Goal: Task Accomplishment & Management: Manage account settings

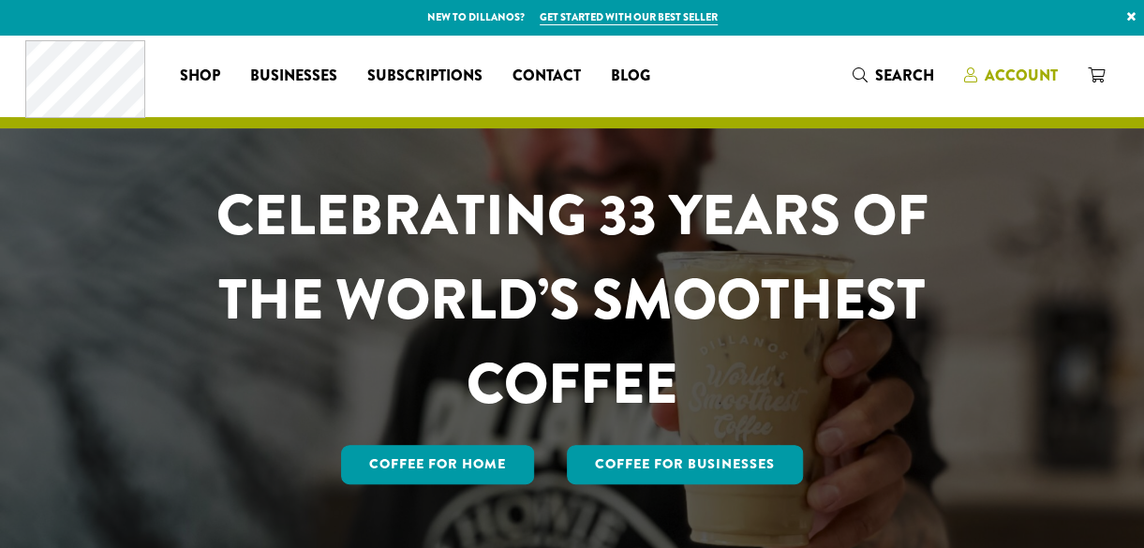
click at [1020, 70] on span "Account" at bounding box center [1020, 76] width 73 height 22
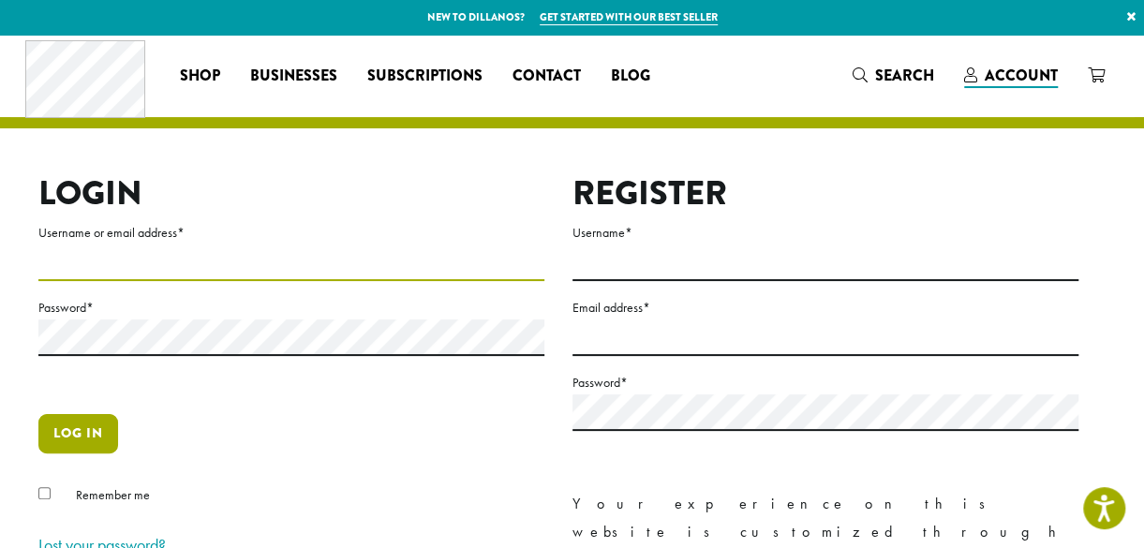
type input "**********"
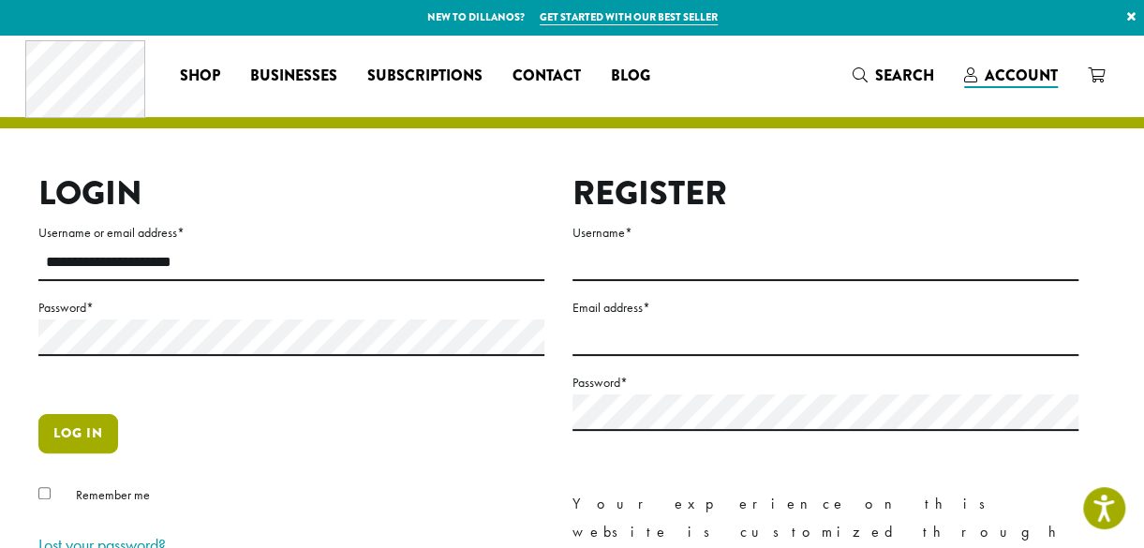
click at [67, 428] on button "Log in" at bounding box center [78, 433] width 80 height 39
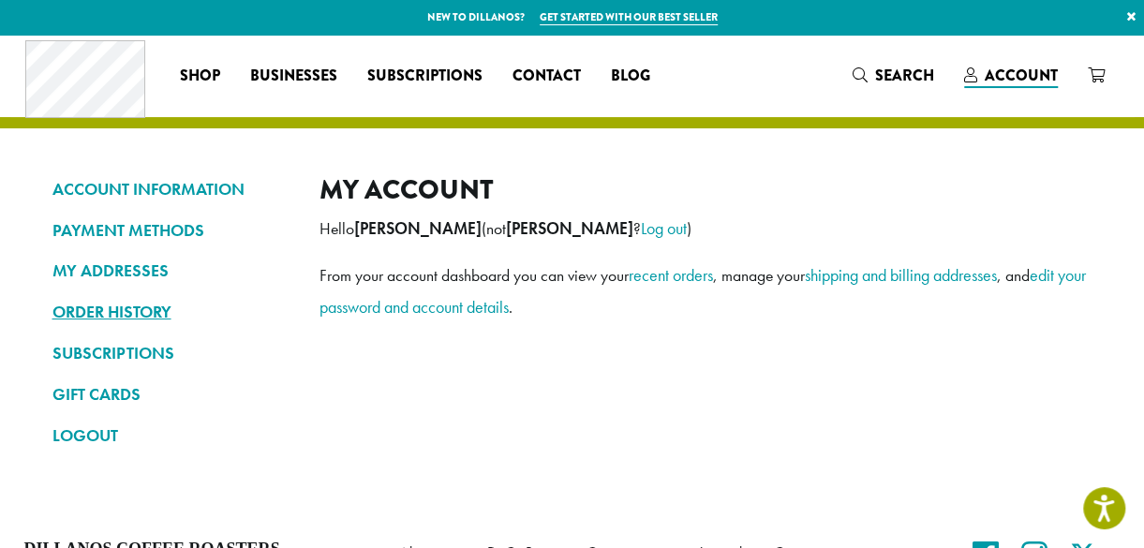
click at [107, 307] on link "ORDER HISTORY" at bounding box center [171, 312] width 239 height 32
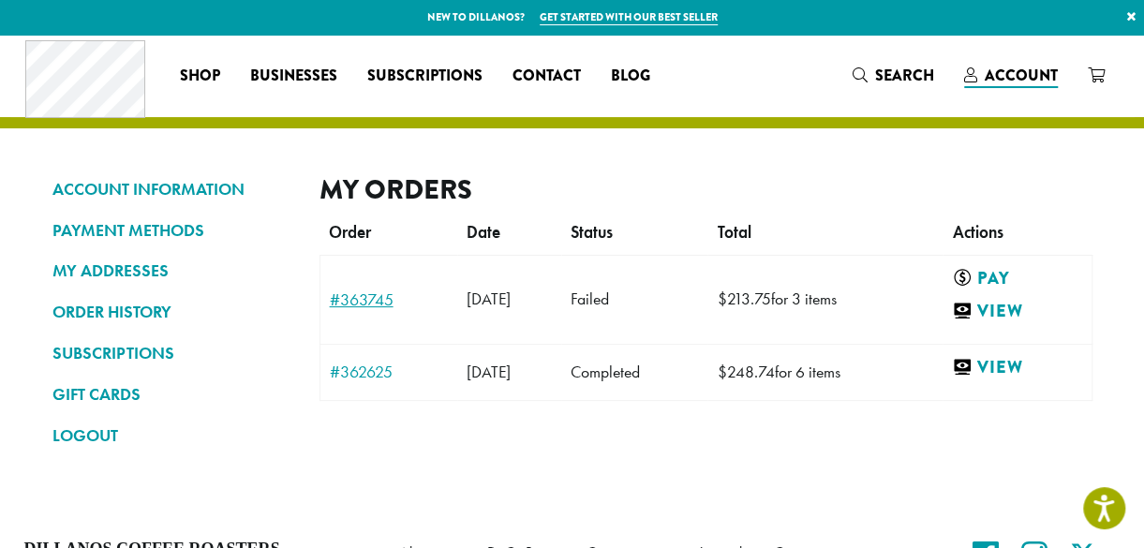
click at [365, 303] on link "#363745" at bounding box center [389, 299] width 119 height 17
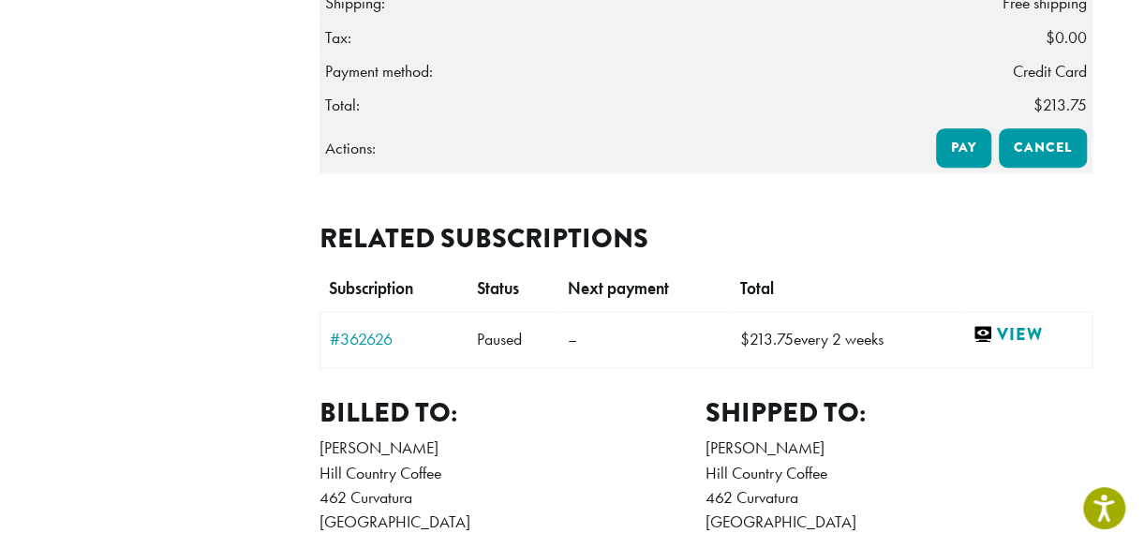
scroll to position [524, 0]
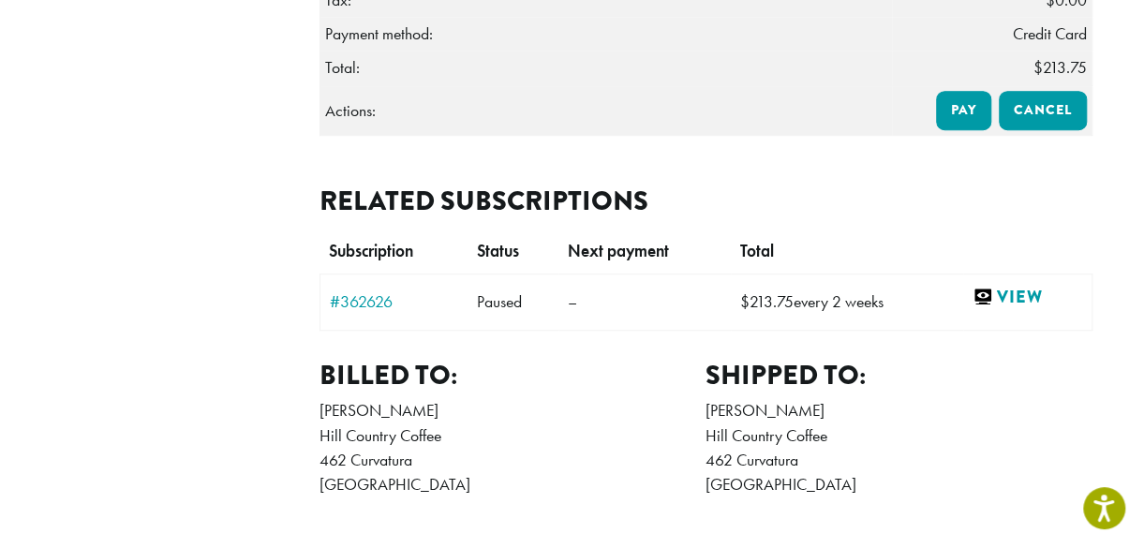
click at [365, 303] on link "#362626" at bounding box center [394, 301] width 128 height 17
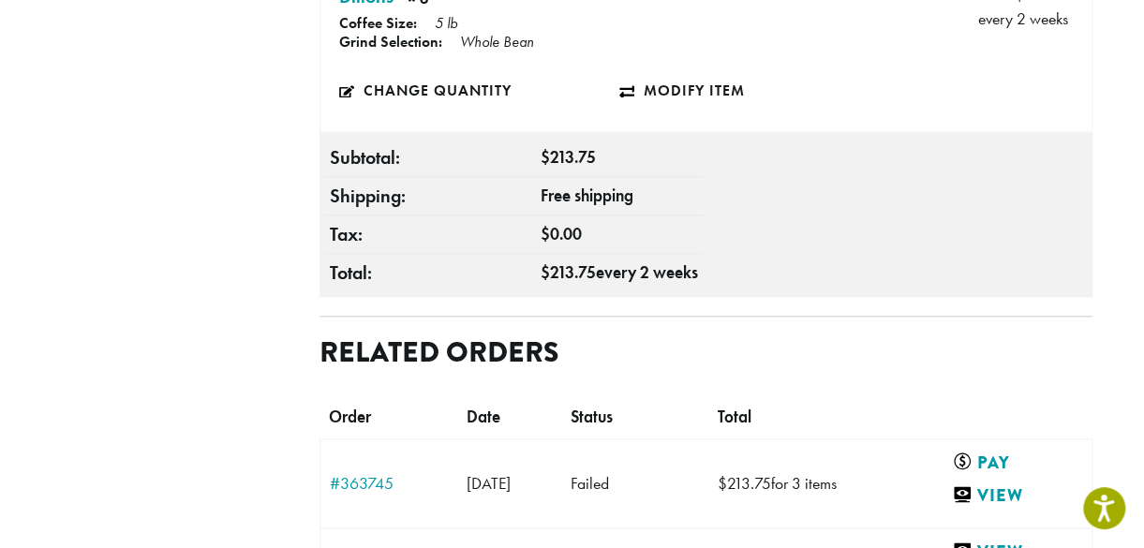
scroll to position [712, 0]
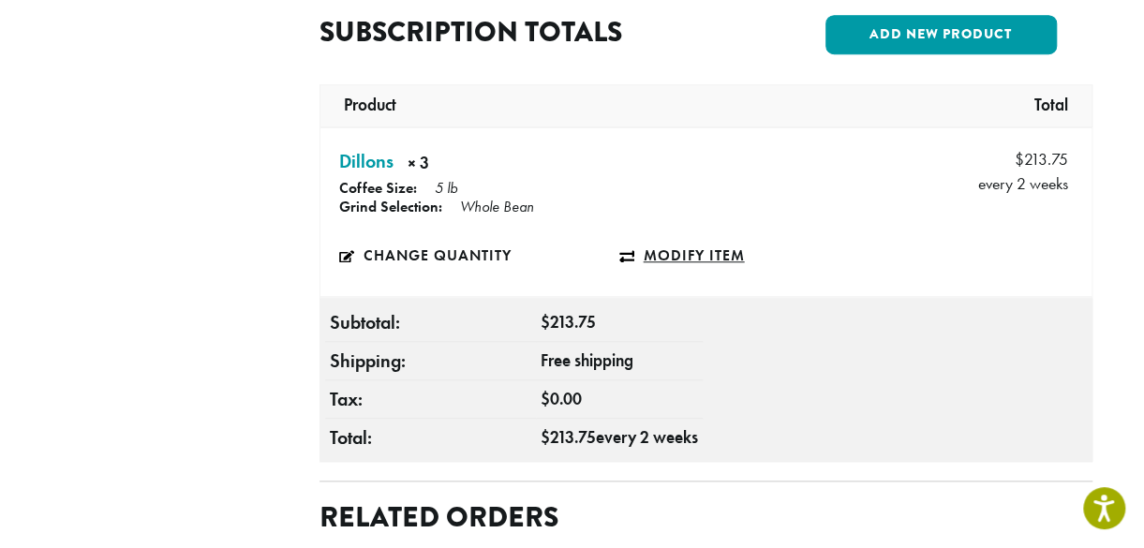
click at [687, 234] on link "Modify item" at bounding box center [759, 255] width 280 height 43
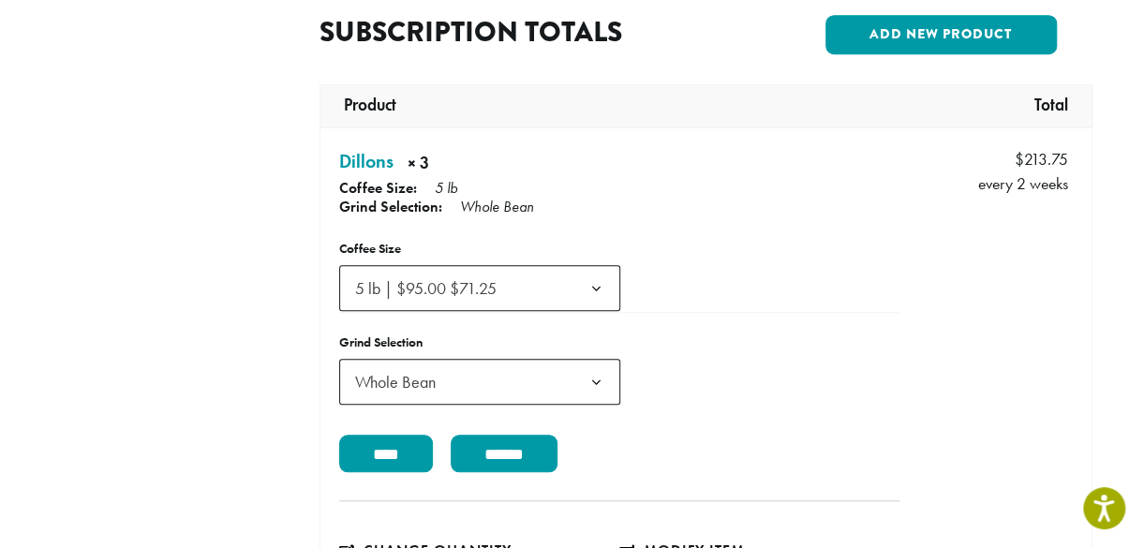
scroll to position [232, 0]
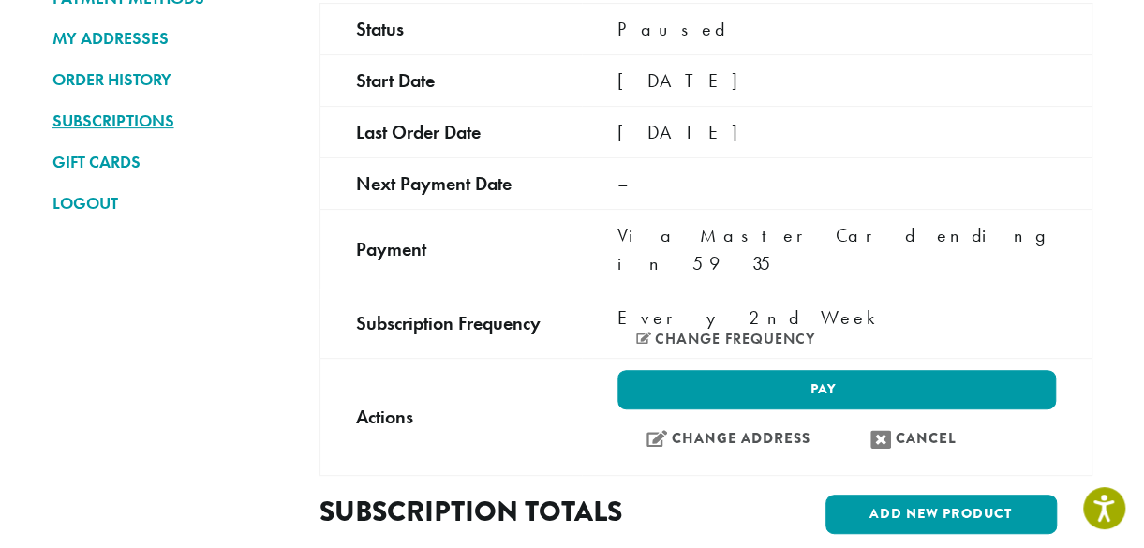
click at [144, 119] on link "SUBSCRIPTIONS" at bounding box center [171, 121] width 239 height 32
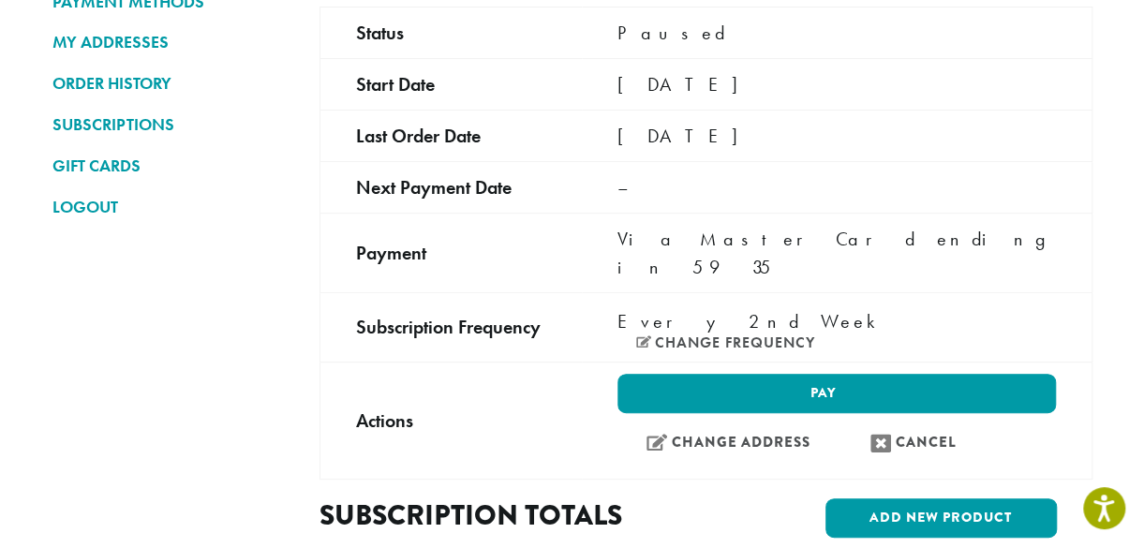
scroll to position [300, 0]
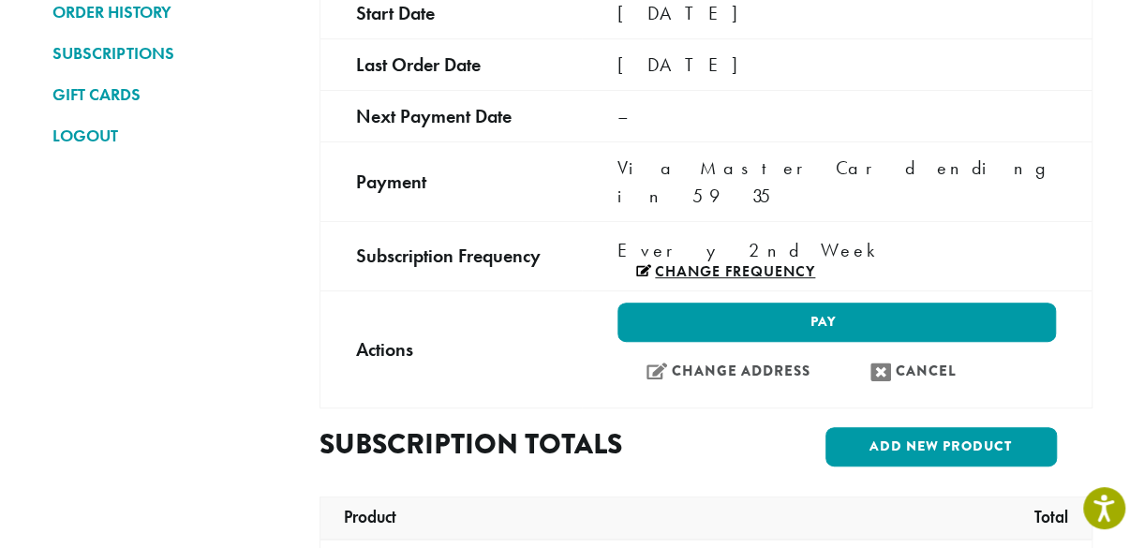
click at [815, 264] on link "Change frequency" at bounding box center [725, 271] width 179 height 15
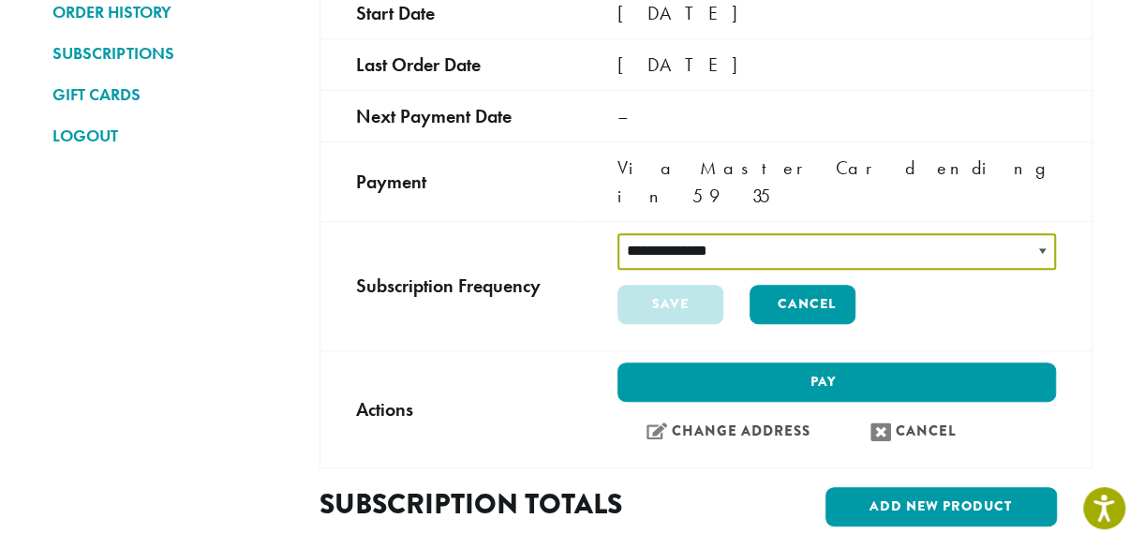
click at [879, 233] on select "**********" at bounding box center [836, 251] width 438 height 37
select select "******"
click at [617, 233] on select "**********" at bounding box center [836, 251] width 438 height 37
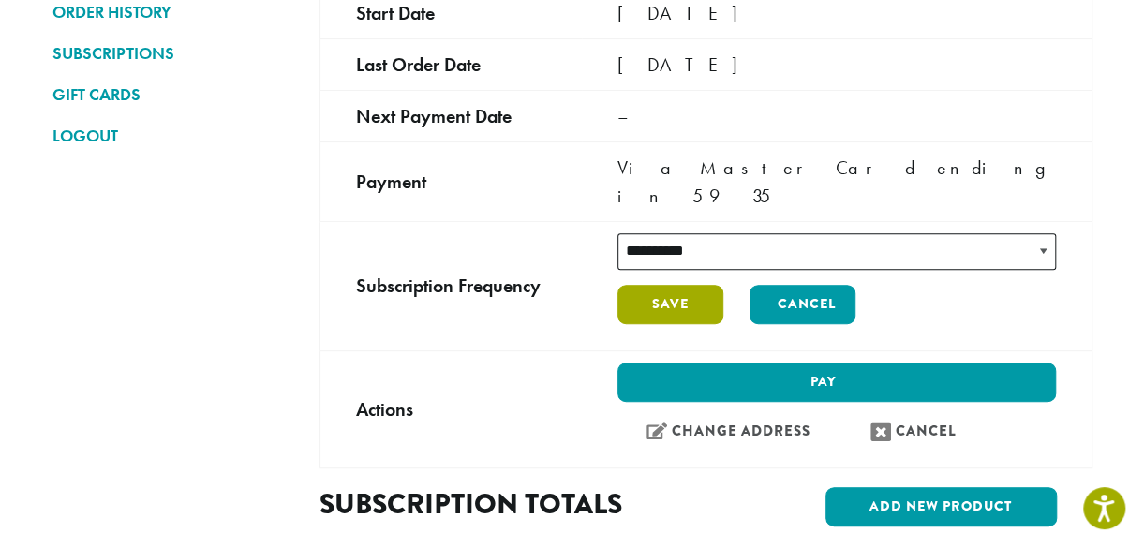
click at [669, 285] on button "Save" at bounding box center [670, 304] width 106 height 39
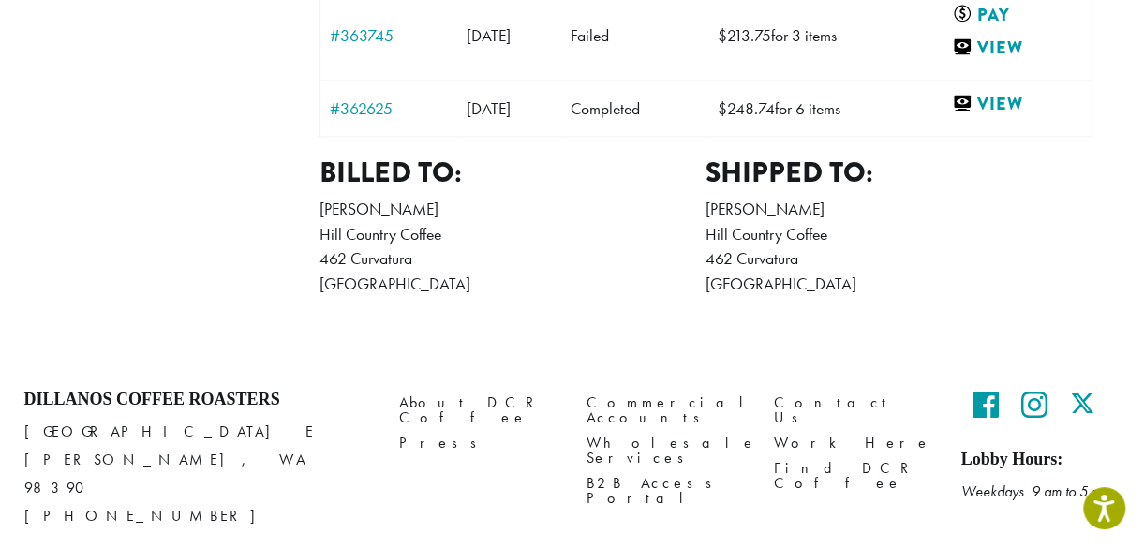
scroll to position [845, 0]
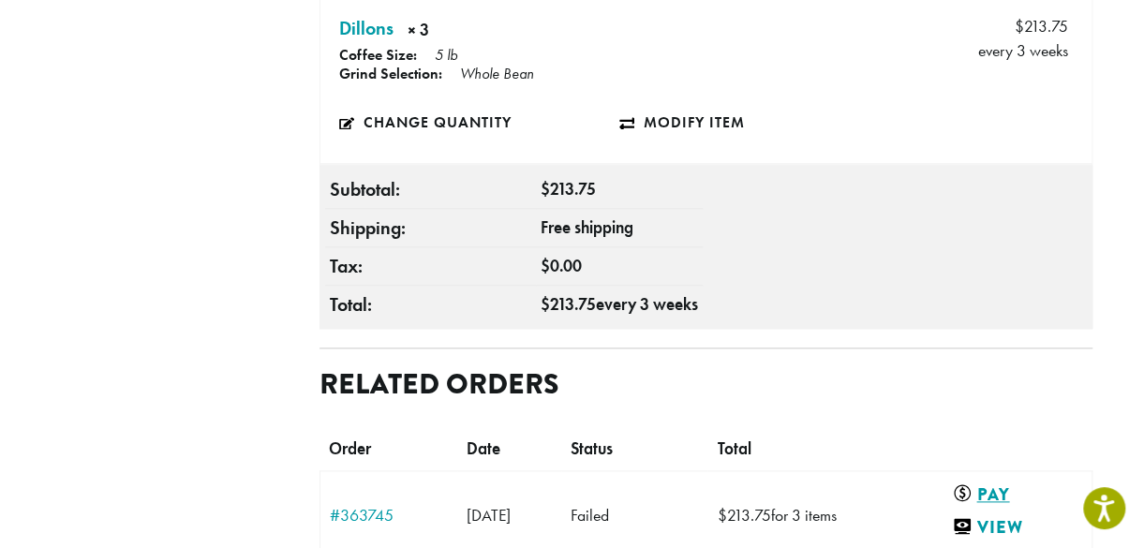
click at [1005, 482] on link "Pay" at bounding box center [1013, 493] width 122 height 23
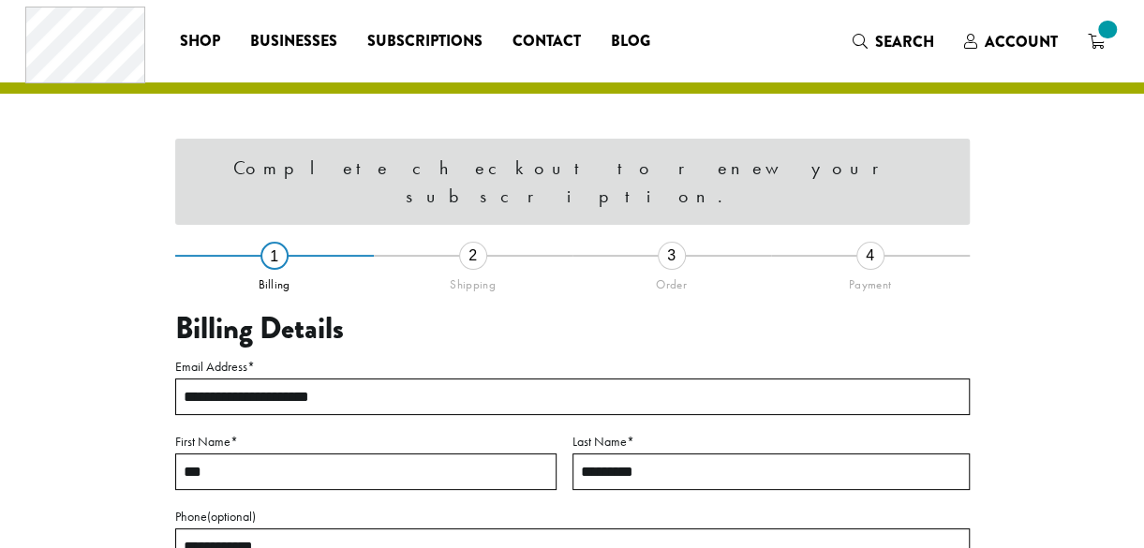
select select "**"
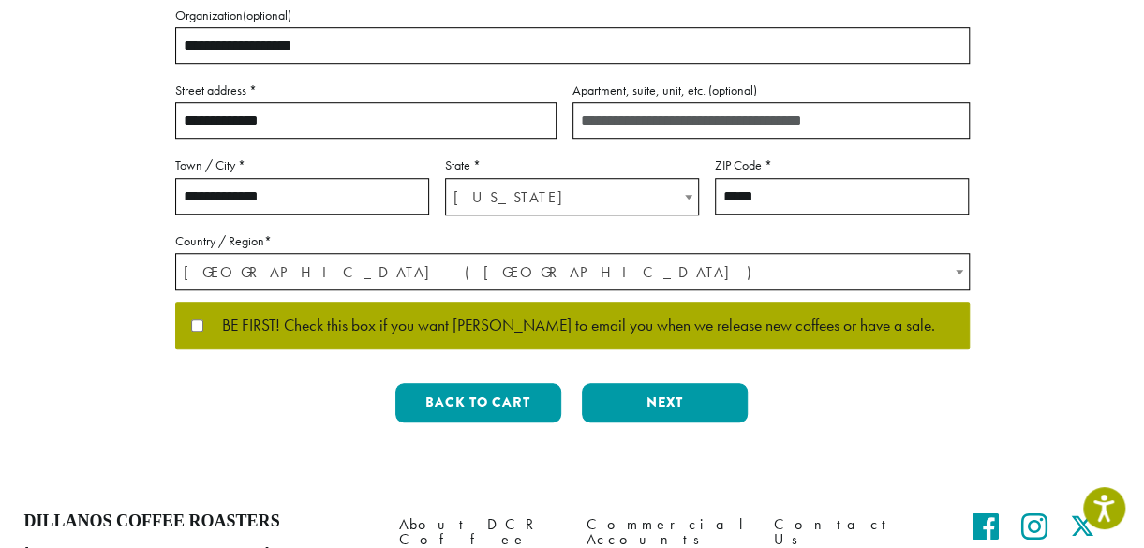
scroll to position [667, 0]
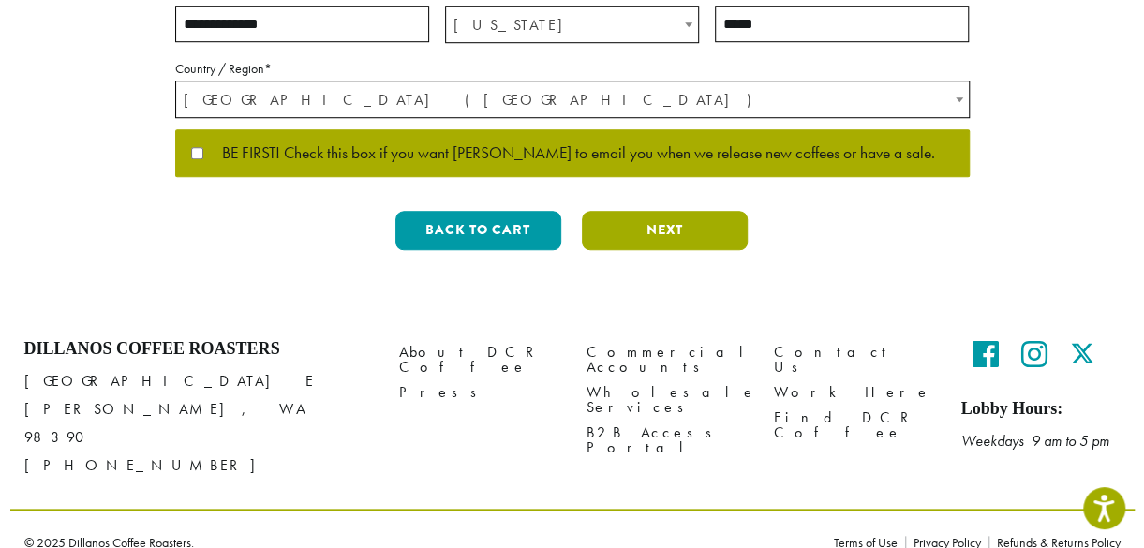
click at [661, 233] on button "Next" at bounding box center [665, 230] width 166 height 39
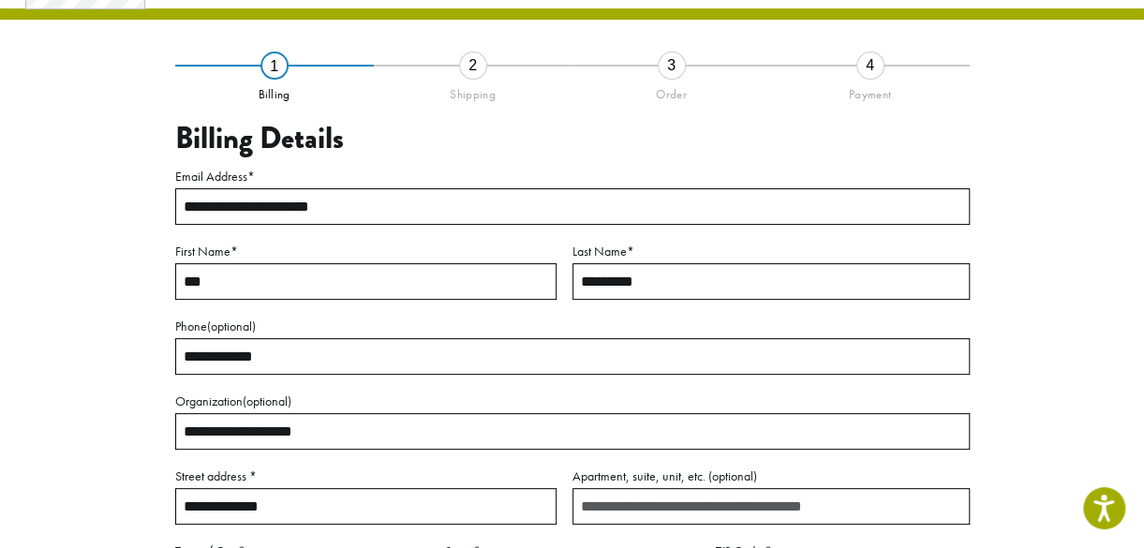
scroll to position [107, 0]
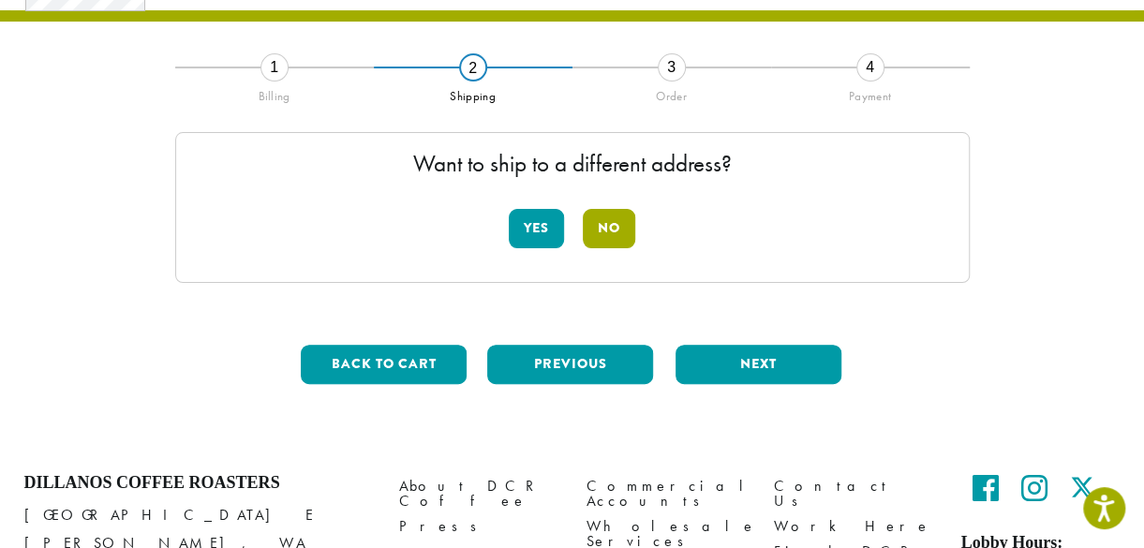
click at [622, 226] on button "No" at bounding box center [609, 228] width 52 height 39
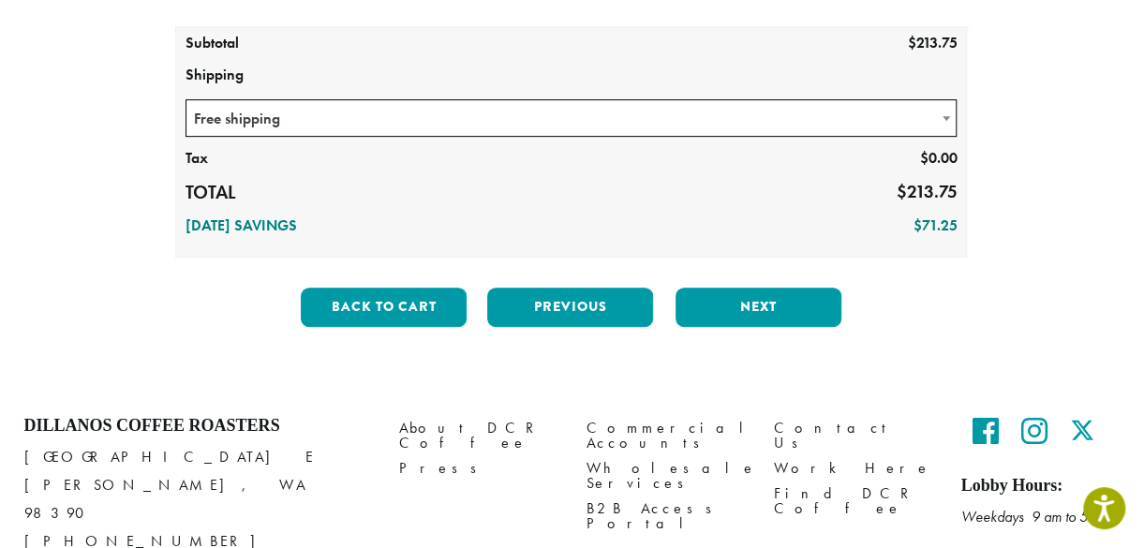
scroll to position [369, 0]
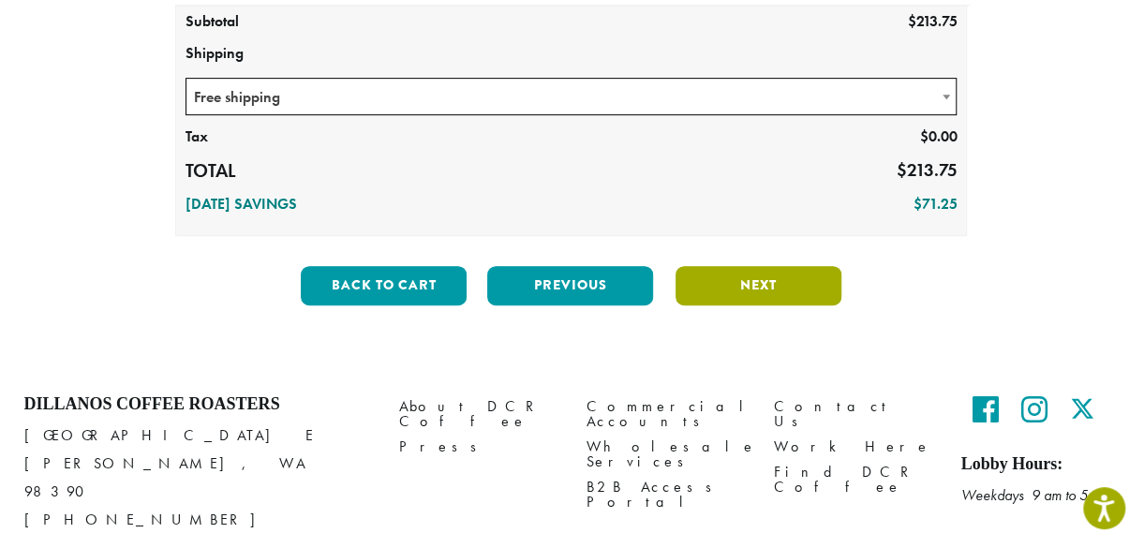
click at [766, 283] on button "Next" at bounding box center [758, 285] width 166 height 39
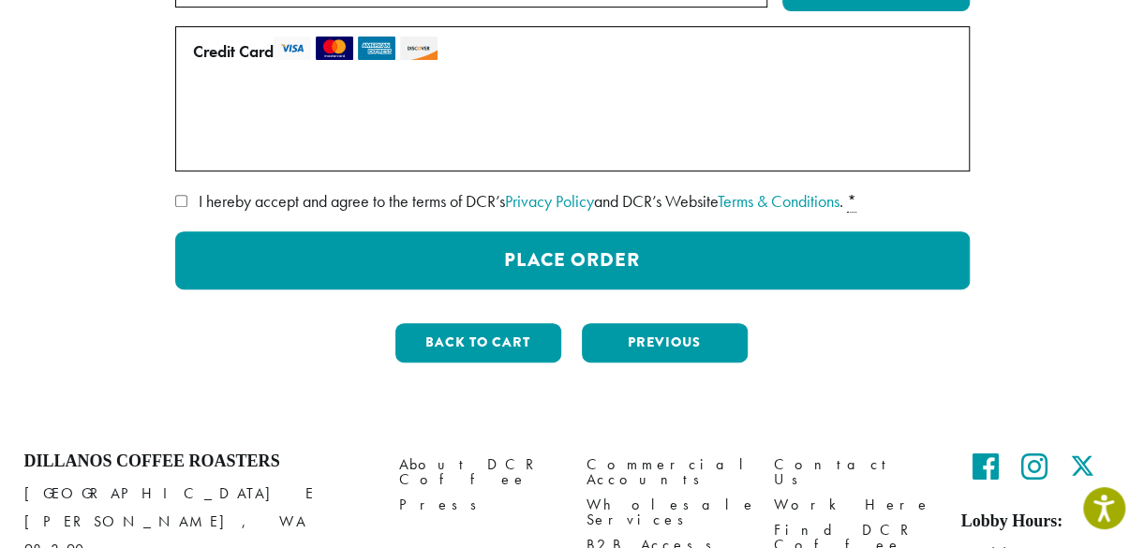
scroll to position [332, 0]
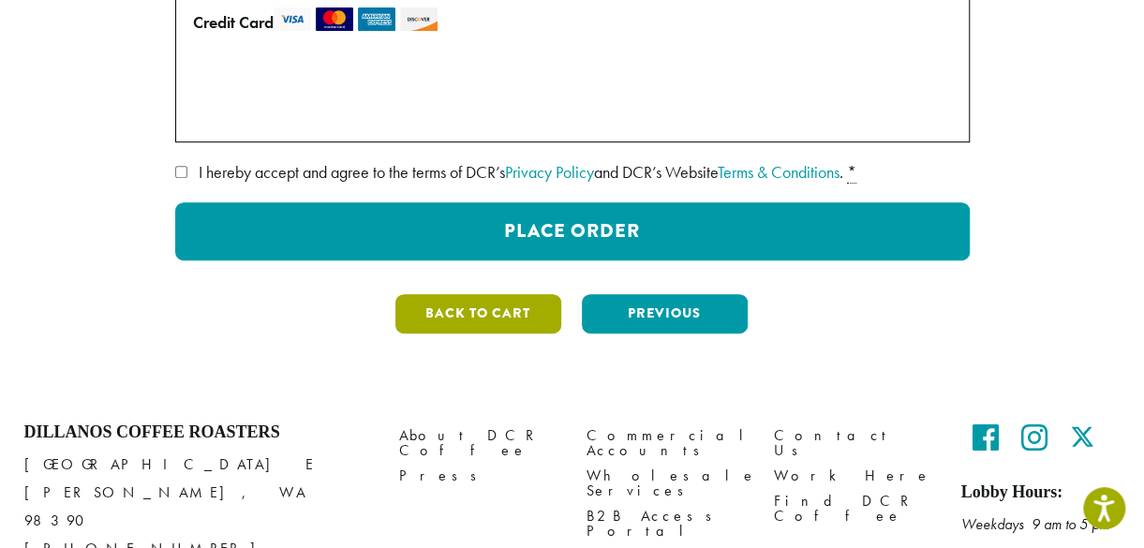
click at [472, 314] on button "Back to cart" at bounding box center [478, 313] width 166 height 39
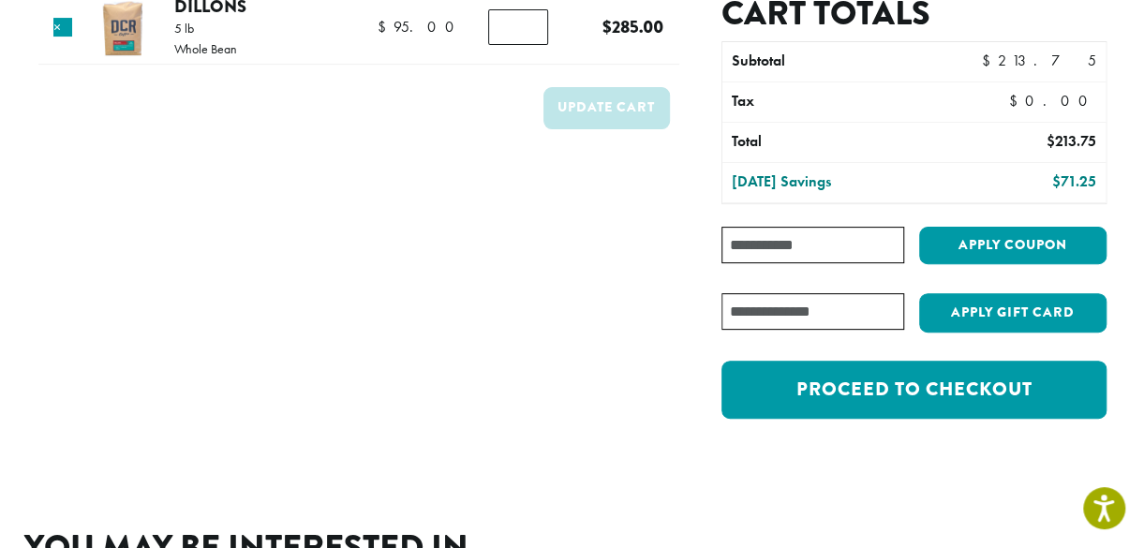
scroll to position [187, 0]
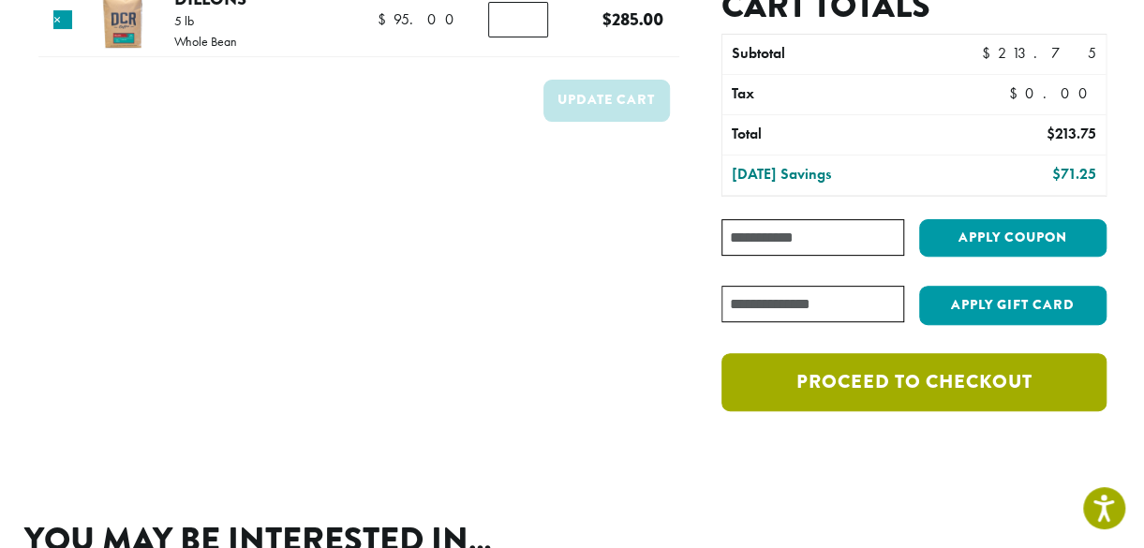
click at [875, 374] on link "Proceed to checkout" at bounding box center [913, 382] width 384 height 58
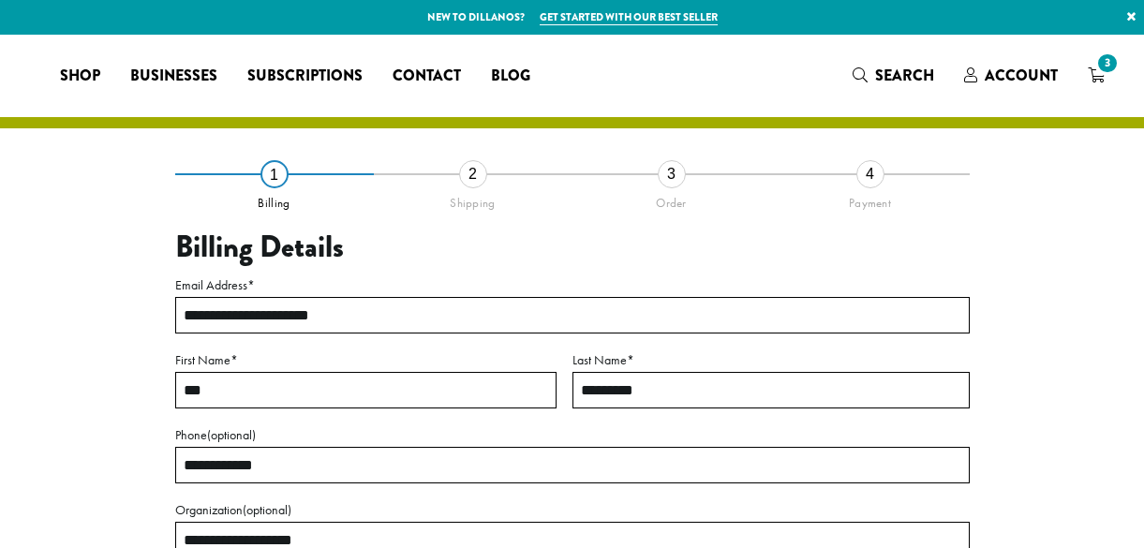
select select "**"
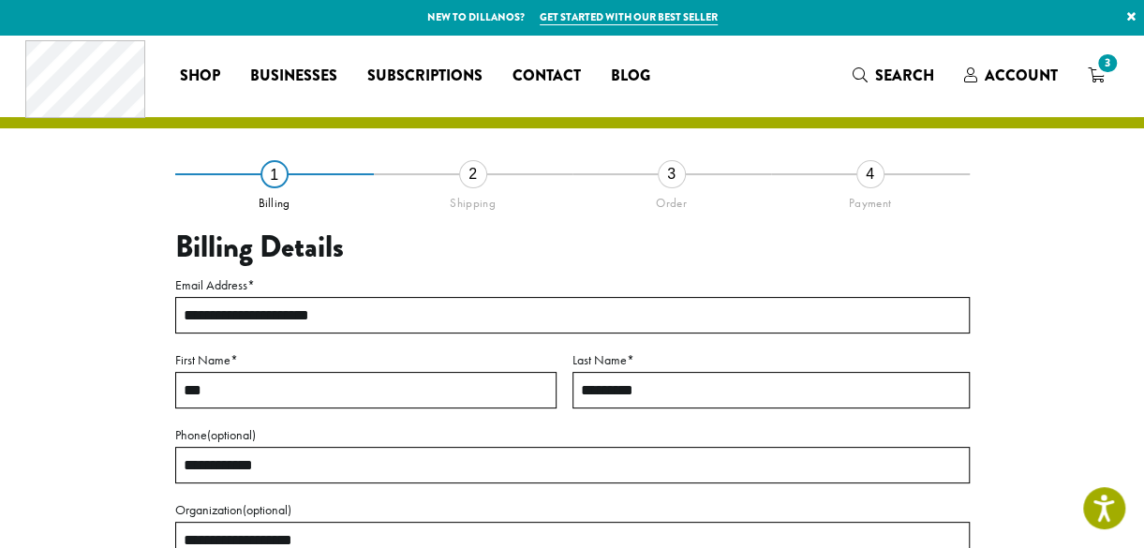
scroll to position [480, 0]
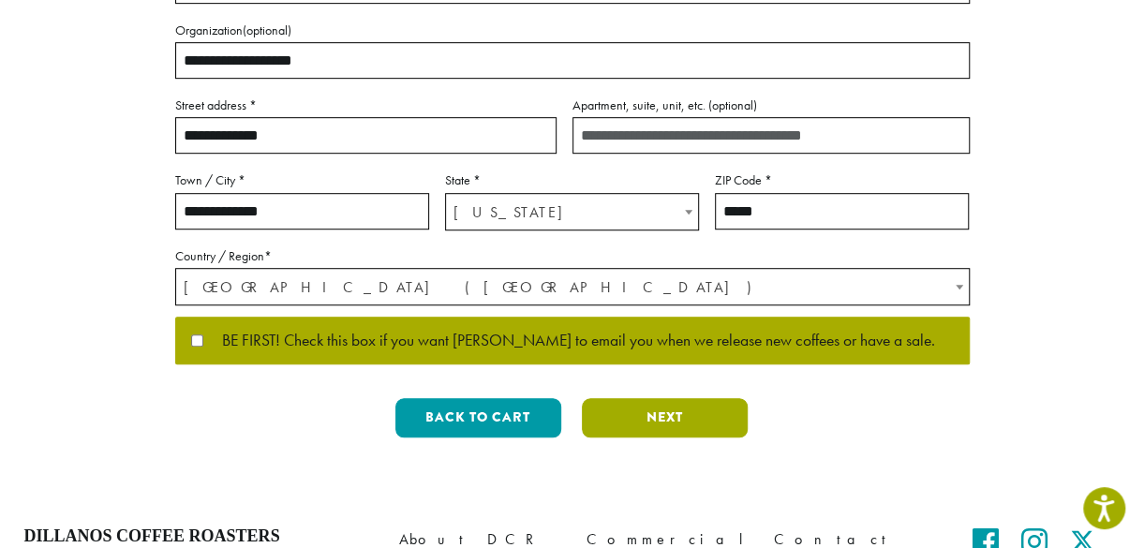
click at [640, 411] on button "Next" at bounding box center [665, 417] width 166 height 39
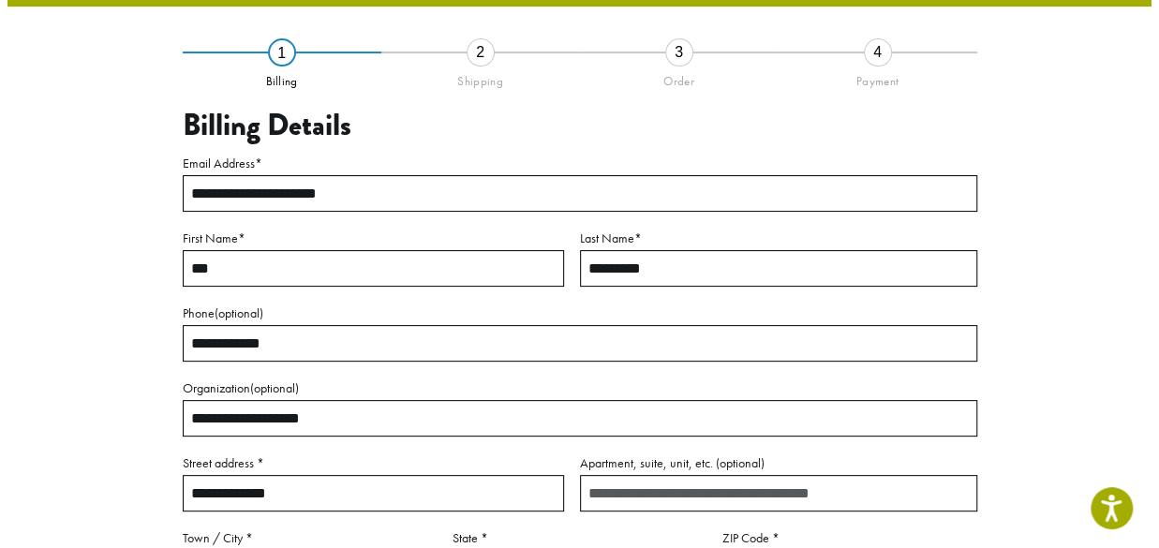
scroll to position [107, 0]
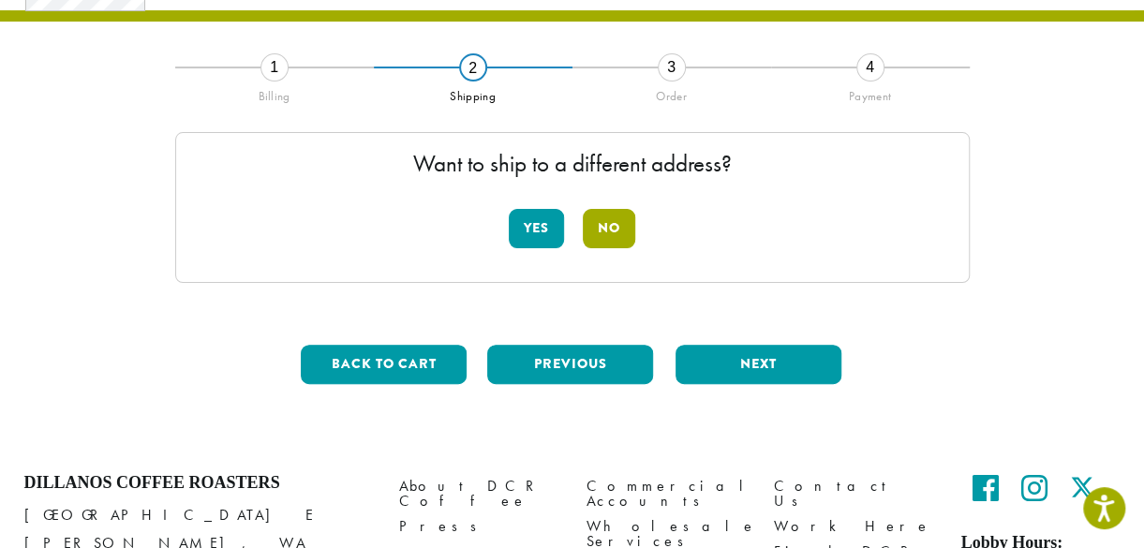
click at [605, 230] on button "No" at bounding box center [609, 228] width 52 height 39
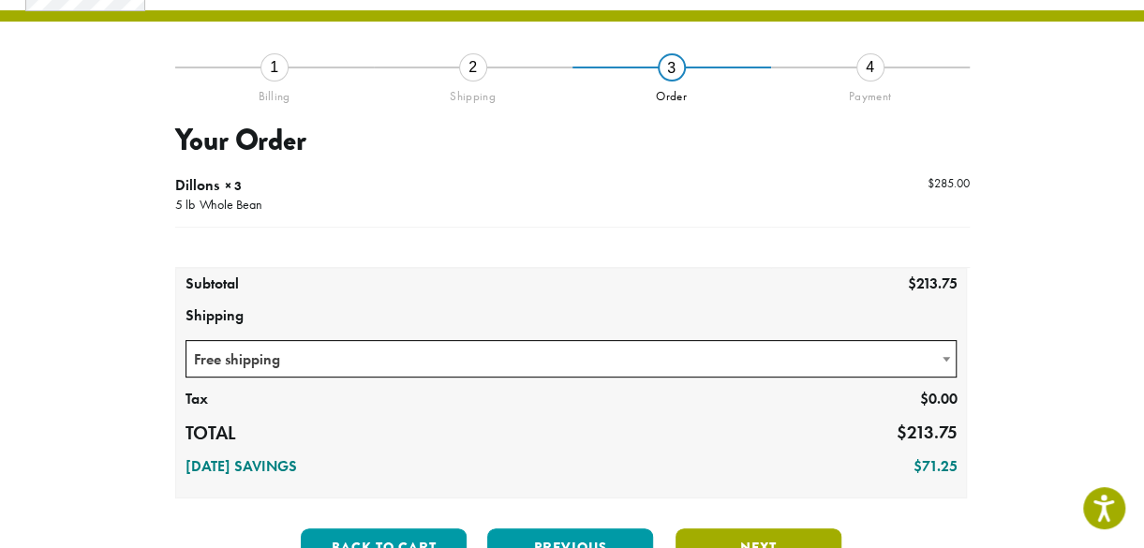
click at [749, 537] on button "Next" at bounding box center [758, 547] width 166 height 39
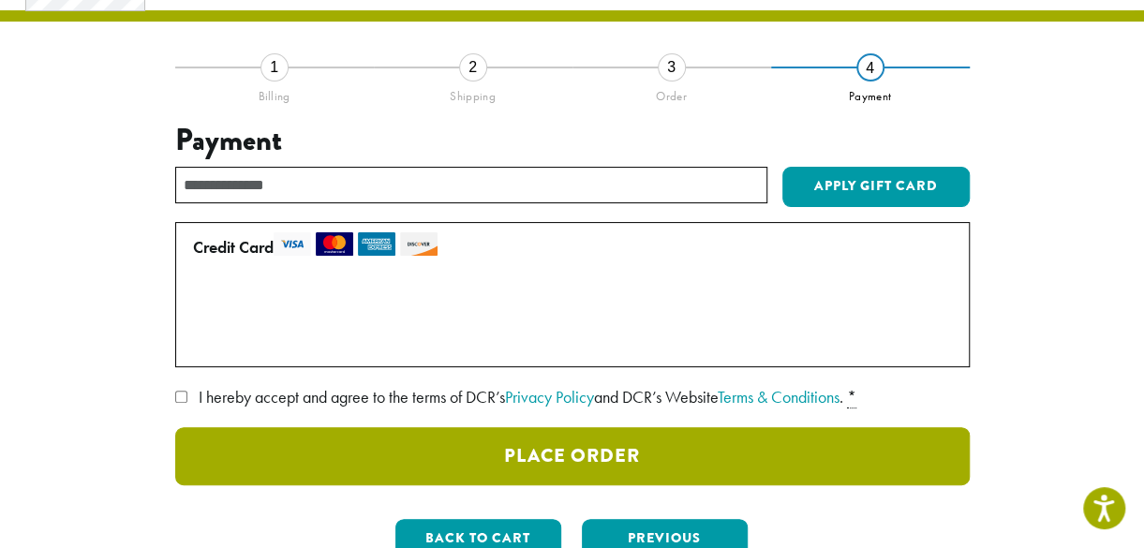
click at [628, 451] on button "Place Order" at bounding box center [572, 456] width 794 height 58
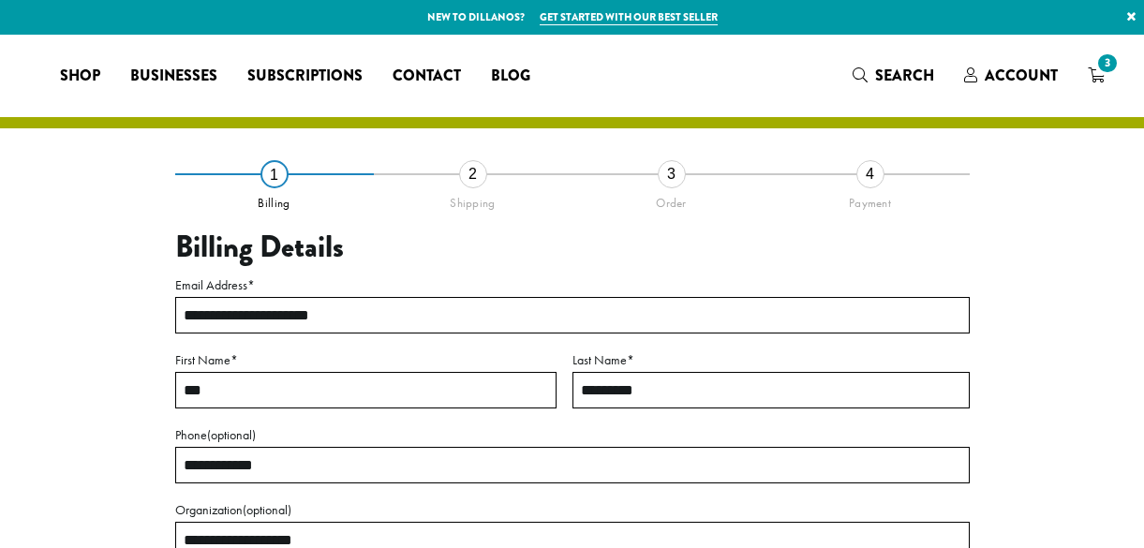
select select "**"
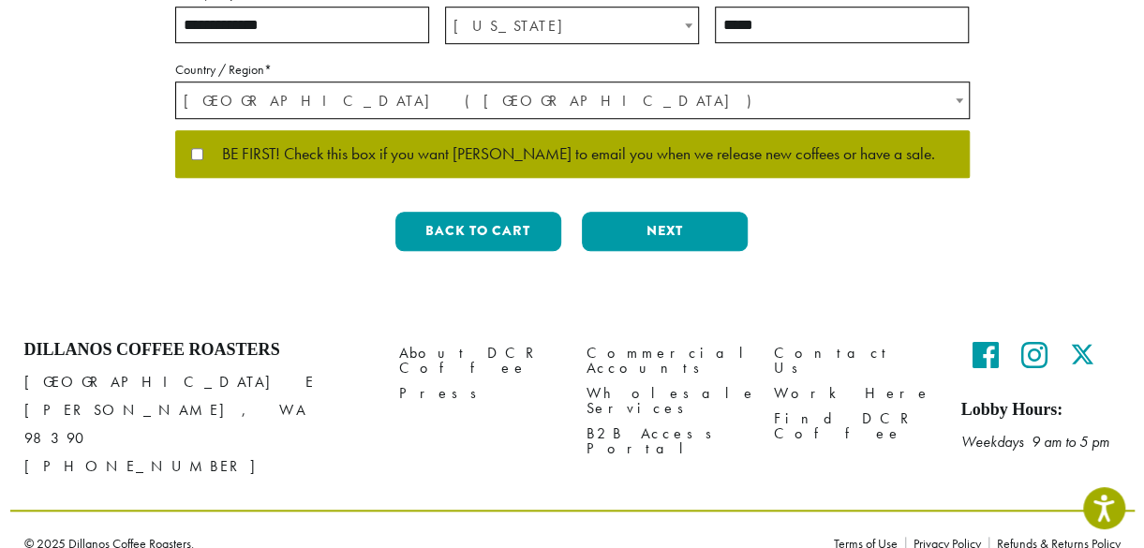
scroll to position [667, 0]
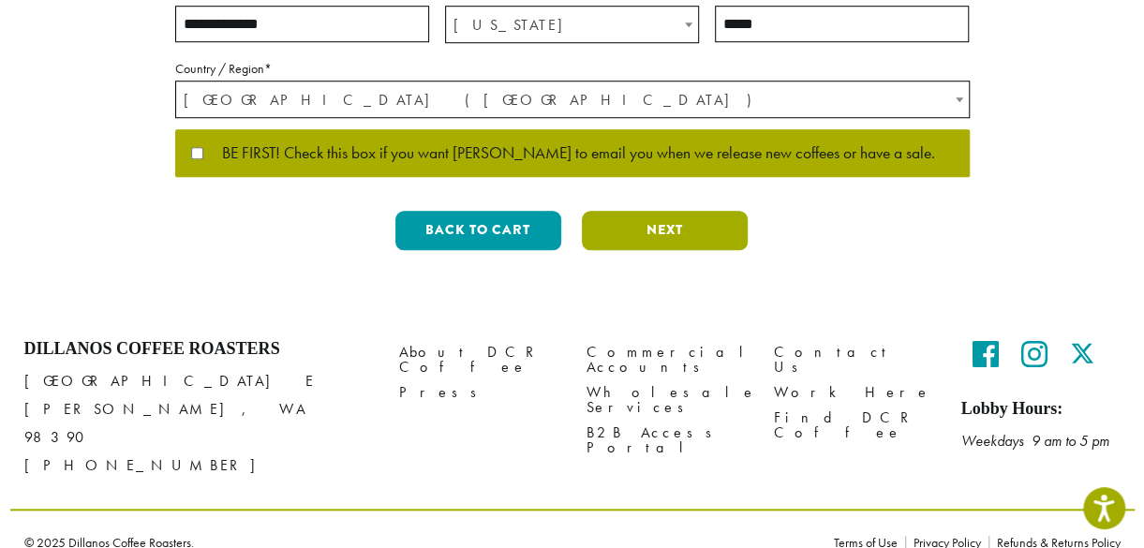
click at [641, 225] on button "Next" at bounding box center [665, 230] width 166 height 39
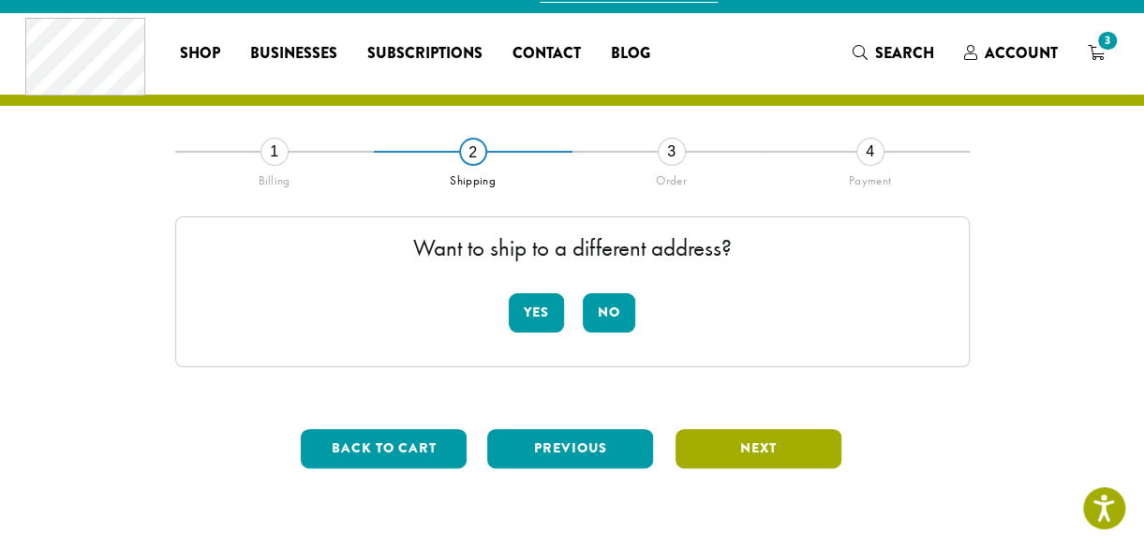
scroll to position [0, 0]
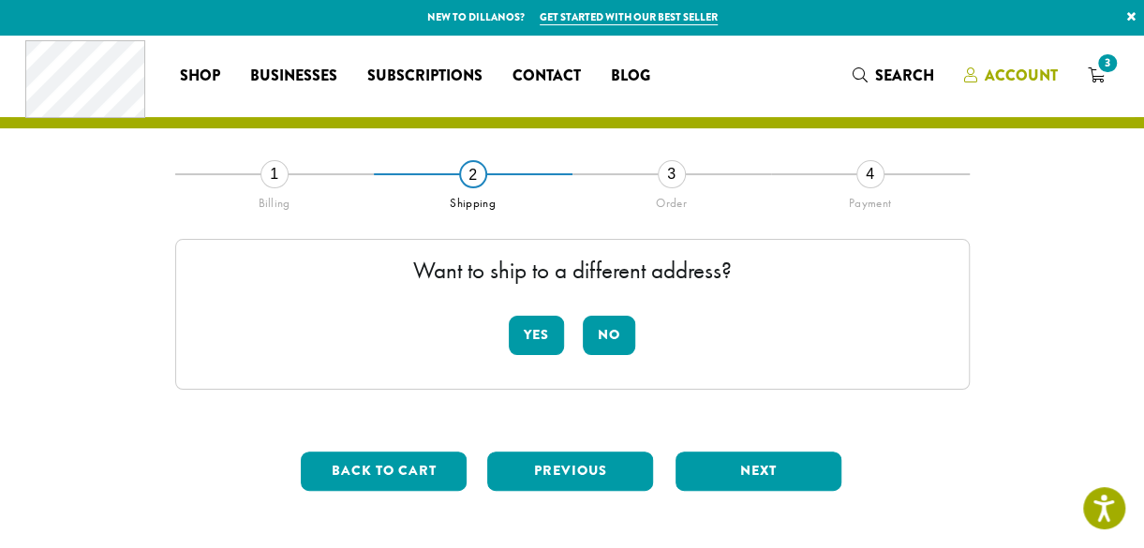
click at [1015, 70] on span "Account" at bounding box center [1020, 76] width 73 height 22
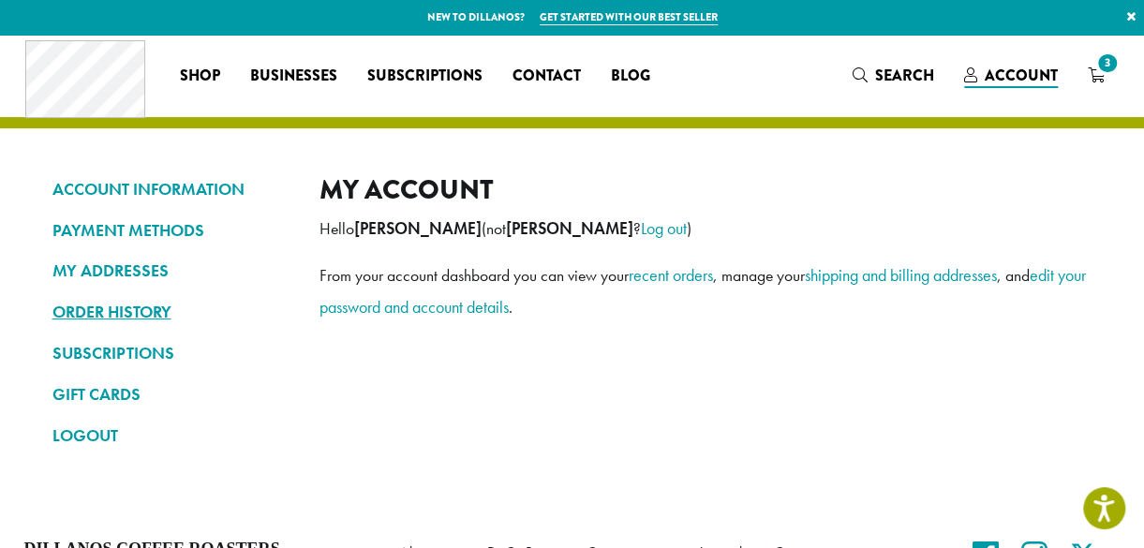
click at [127, 303] on link "ORDER HISTORY" at bounding box center [171, 312] width 239 height 32
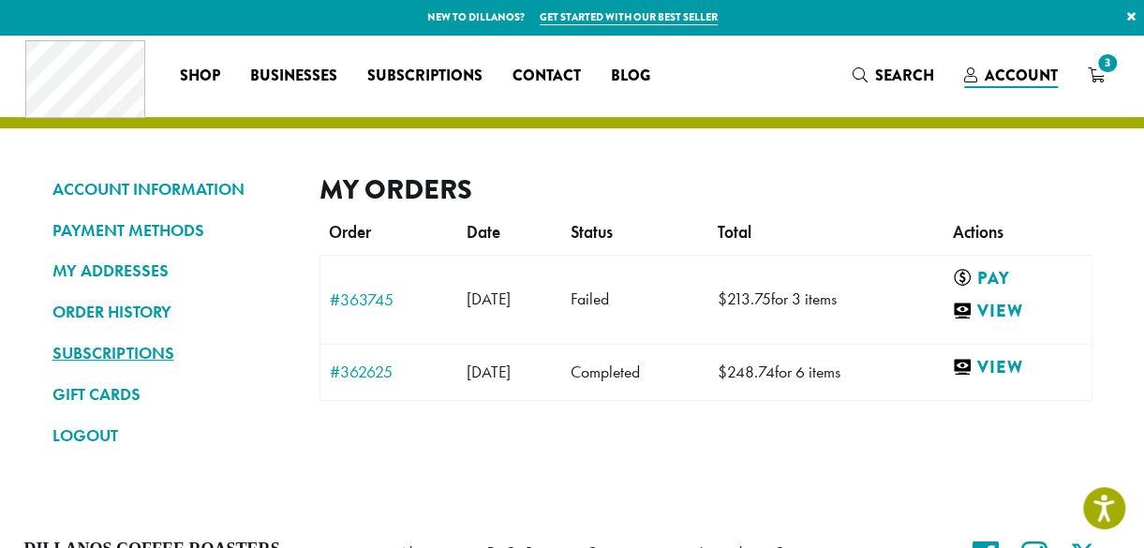
click at [128, 349] on link "SUBSCRIPTIONS" at bounding box center [171, 353] width 239 height 32
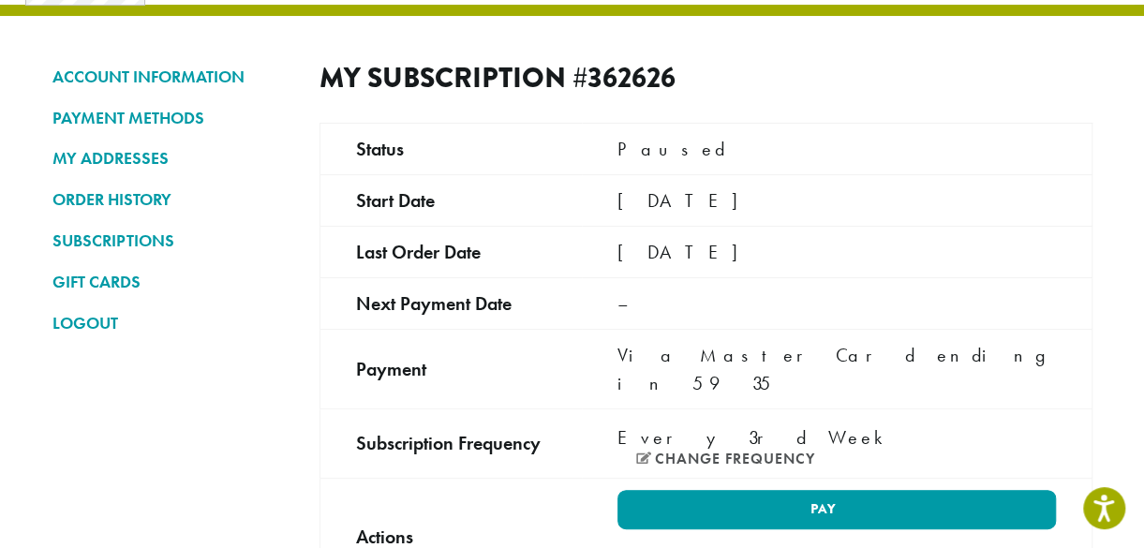
scroll to position [262, 0]
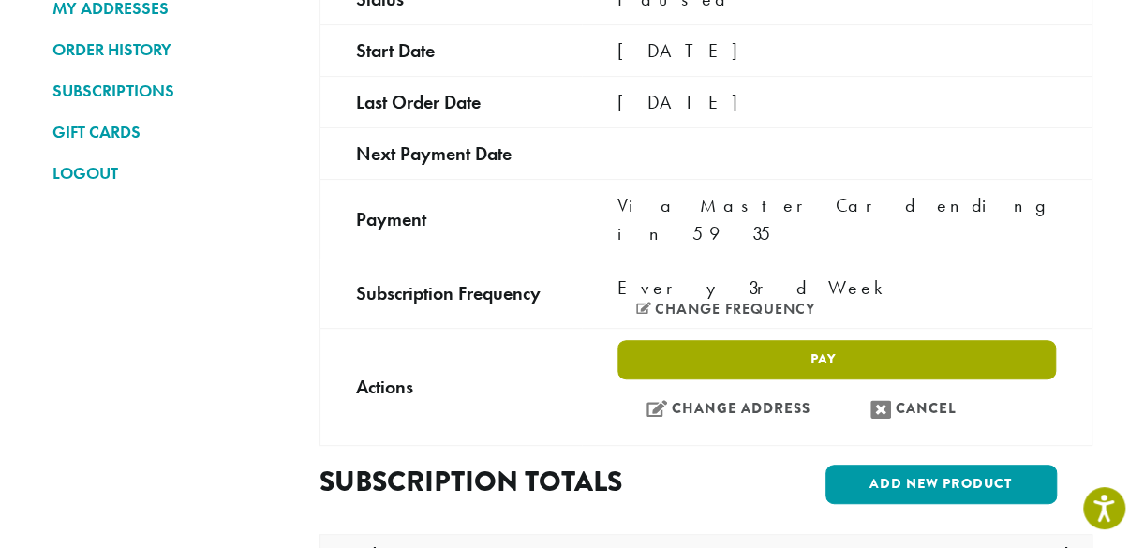
click at [858, 340] on link "Pay" at bounding box center [835, 359] width 437 height 39
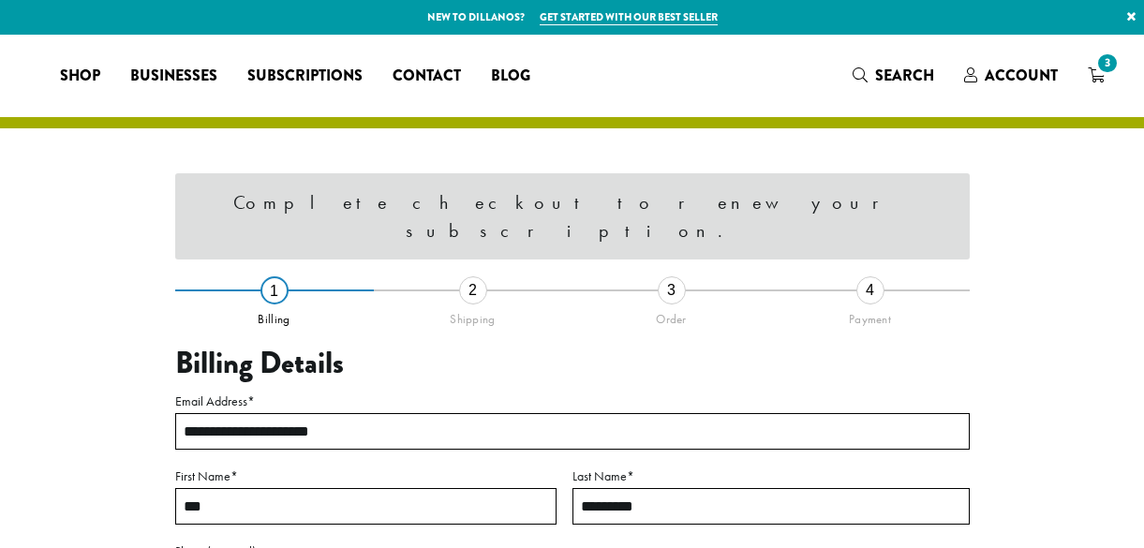
select select "**"
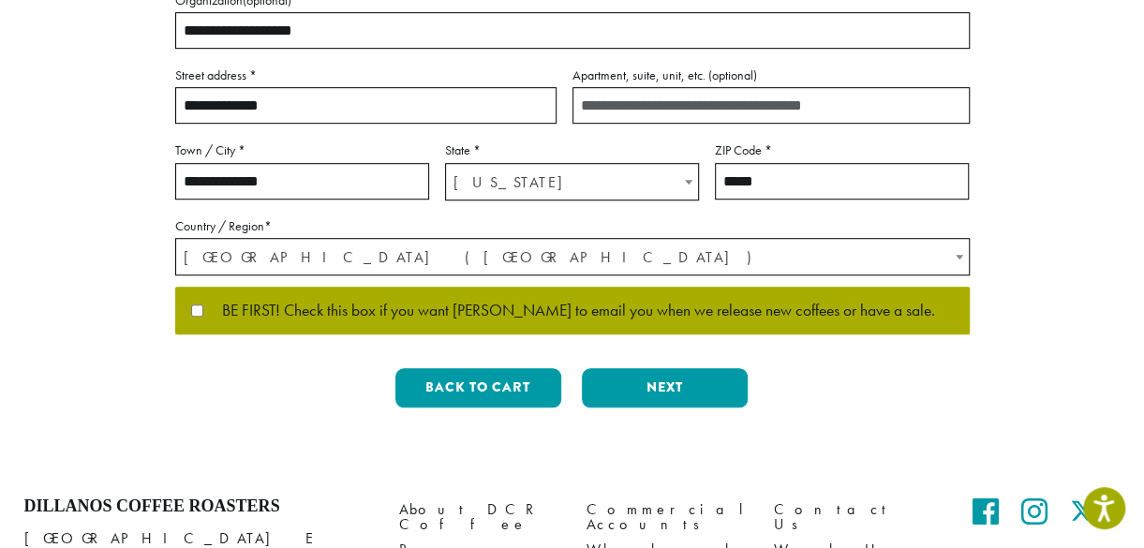
scroll to position [511, 0]
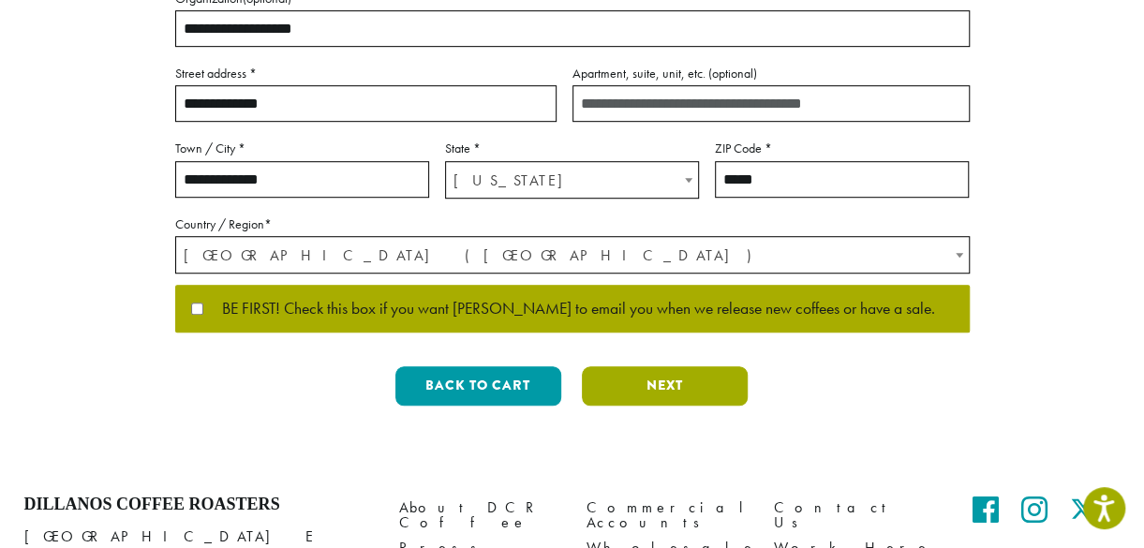
click at [616, 385] on button "Next" at bounding box center [665, 385] width 166 height 39
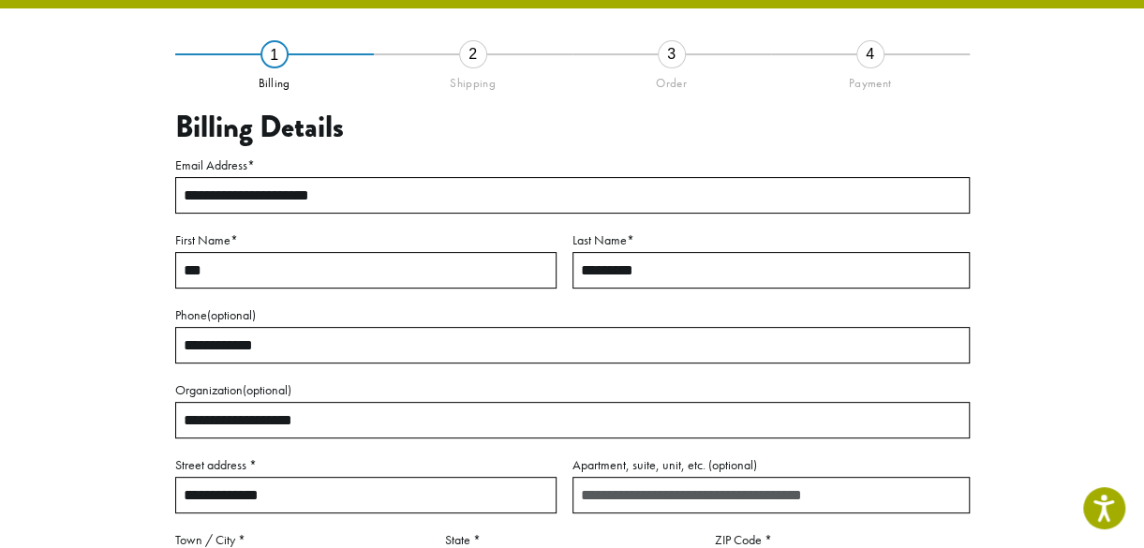
scroll to position [107, 0]
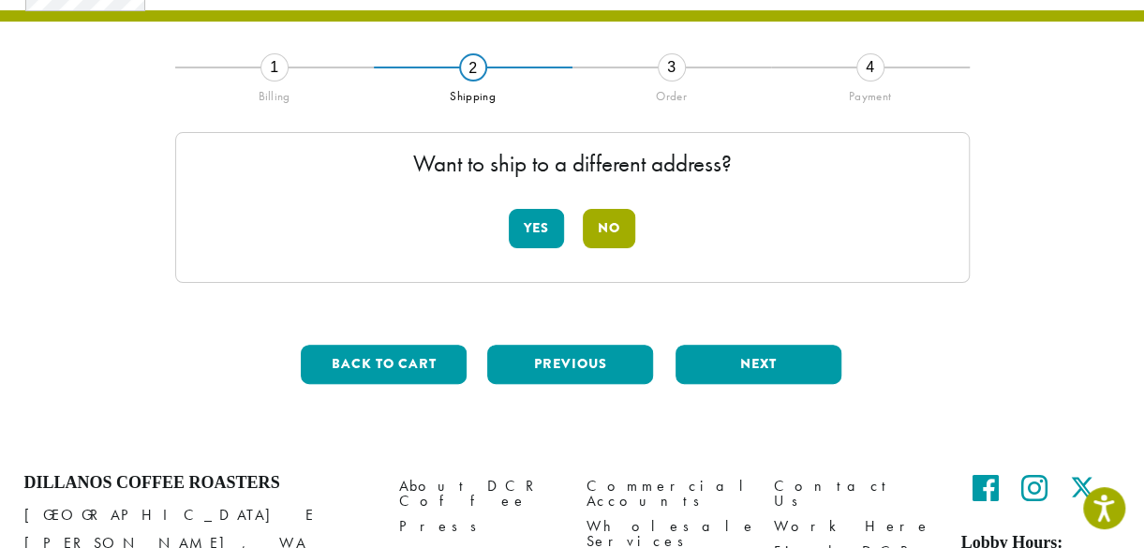
click at [608, 227] on button "No" at bounding box center [609, 228] width 52 height 39
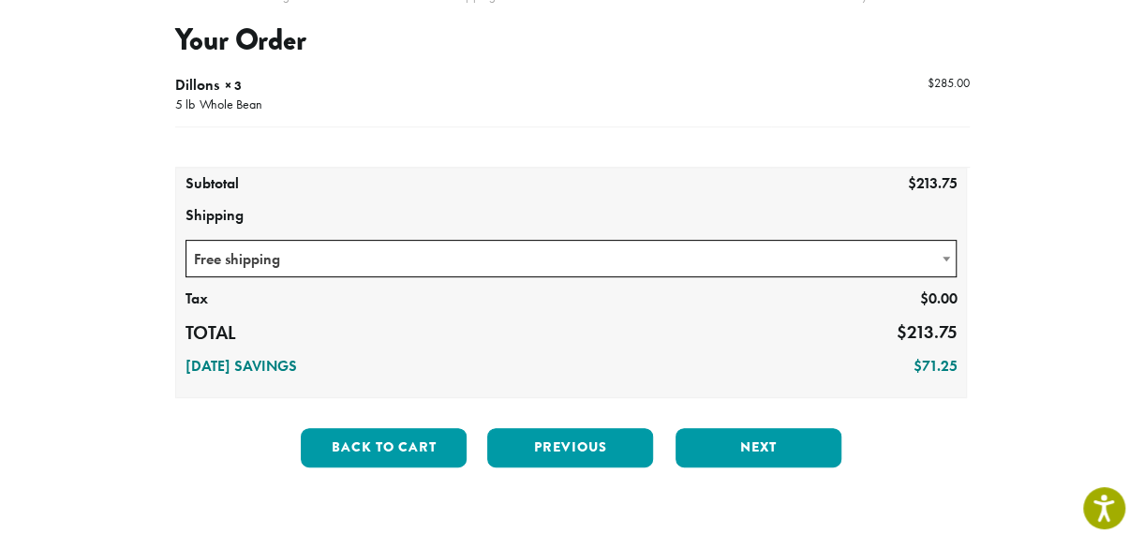
scroll to position [257, 0]
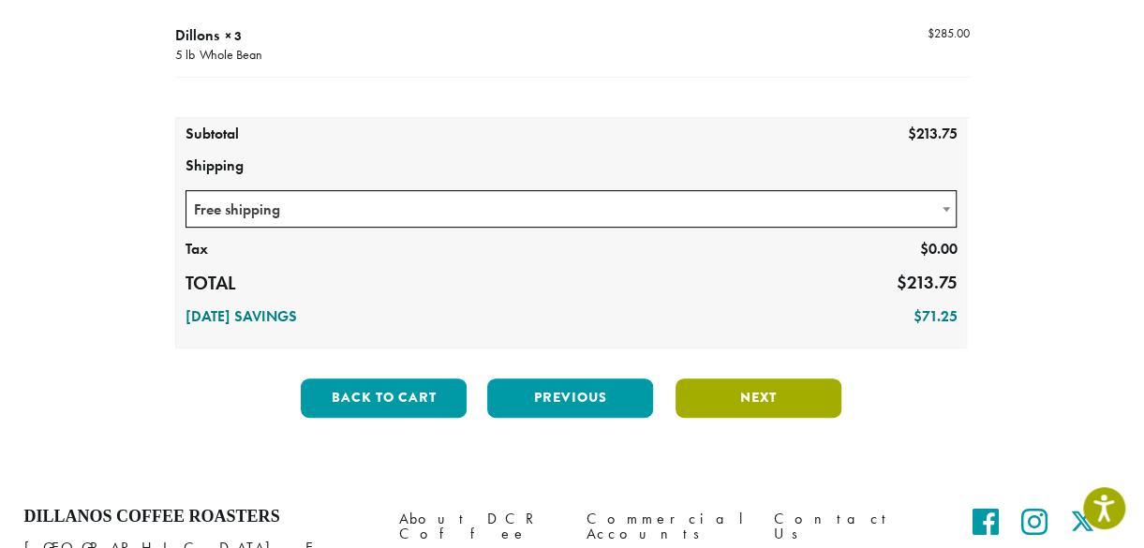
click at [744, 392] on button "Next" at bounding box center [758, 397] width 166 height 39
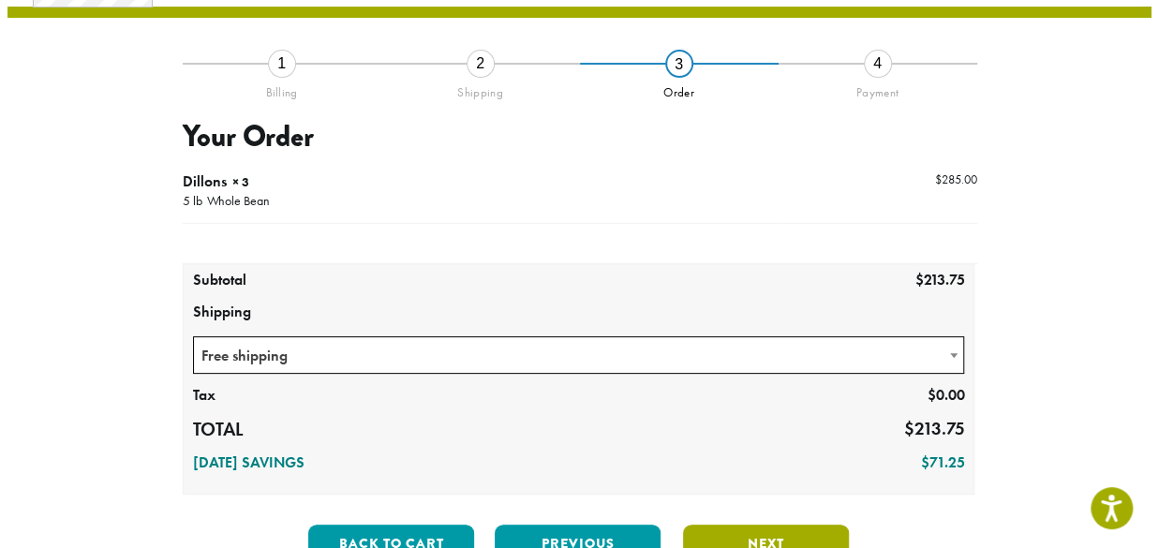
scroll to position [107, 0]
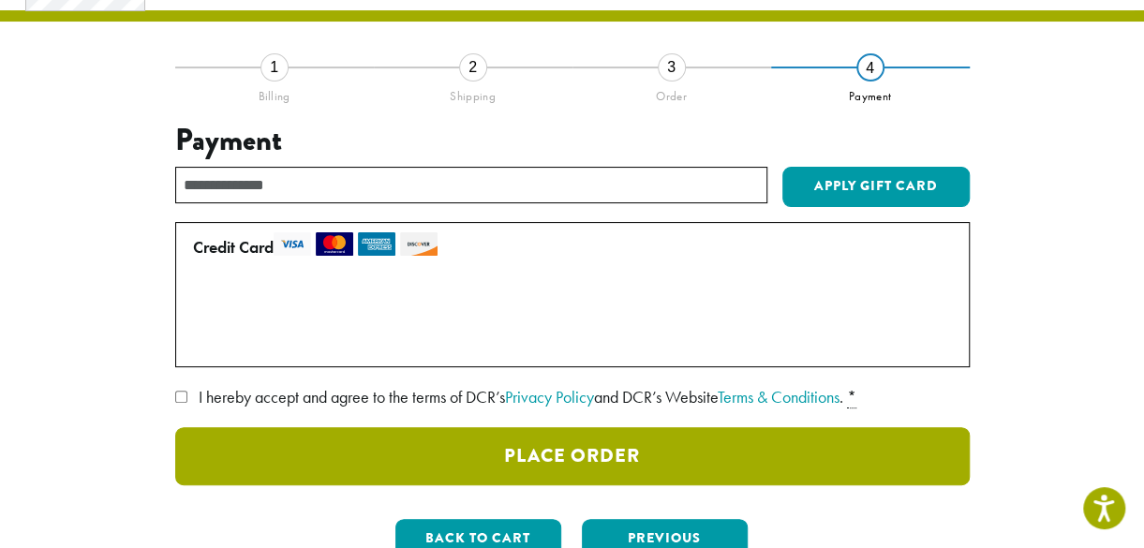
click at [643, 458] on button "Place Order" at bounding box center [572, 456] width 794 height 58
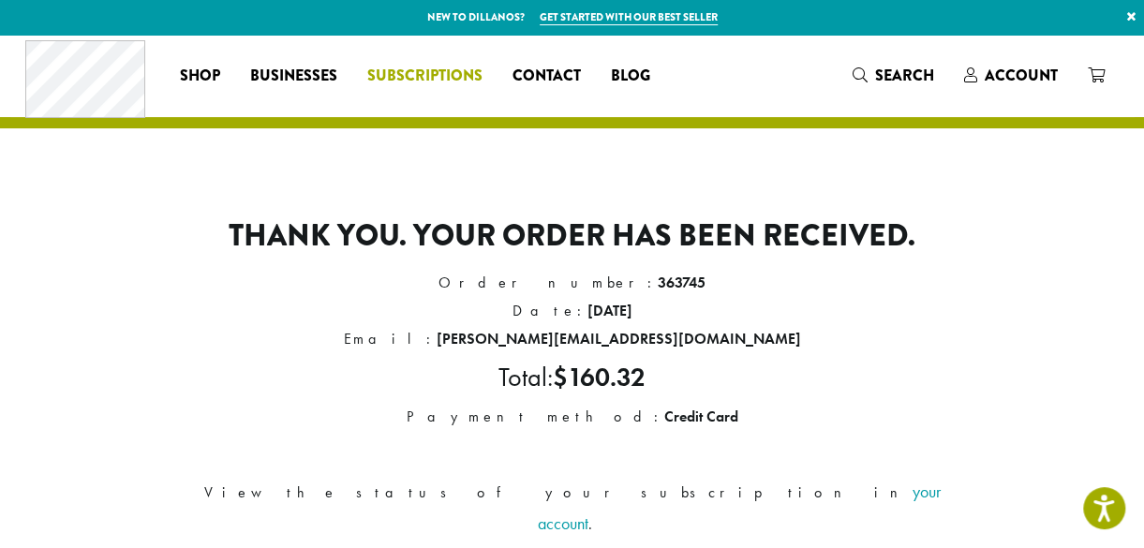
click at [410, 71] on span "Subscriptions" at bounding box center [424, 76] width 115 height 23
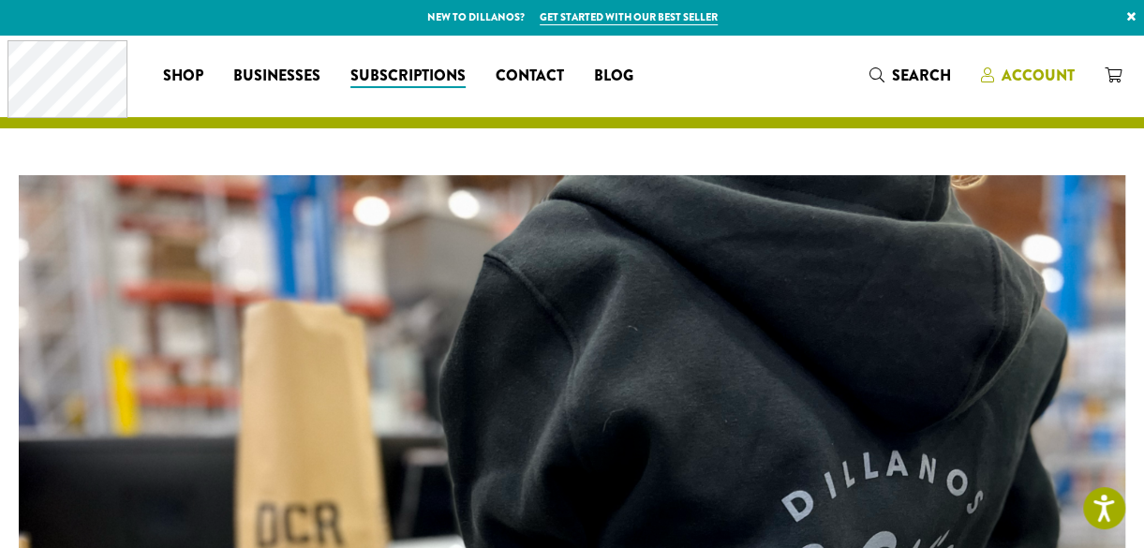
click at [1027, 79] on span "Account" at bounding box center [1037, 76] width 73 height 22
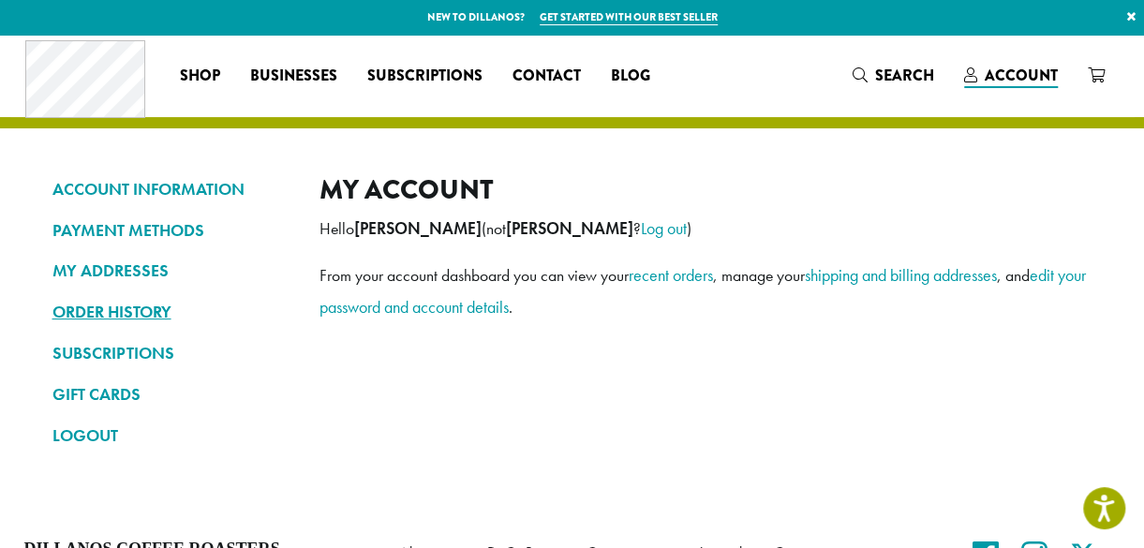
click at [129, 311] on link "ORDER HISTORY" at bounding box center [171, 312] width 239 height 32
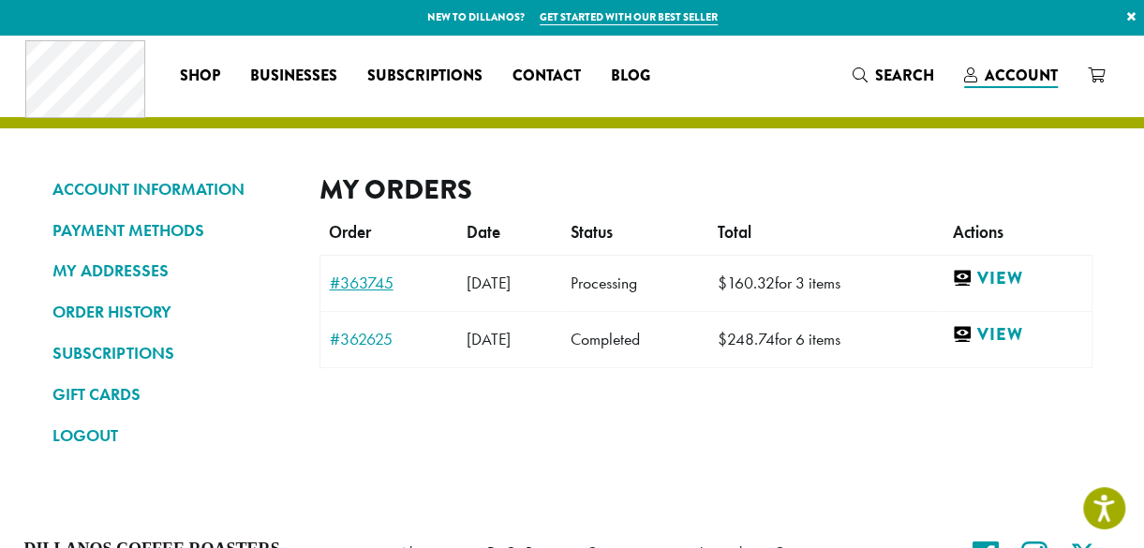
click at [347, 289] on link "#363745" at bounding box center [389, 282] width 119 height 17
click at [358, 332] on link "#362625" at bounding box center [389, 339] width 119 height 17
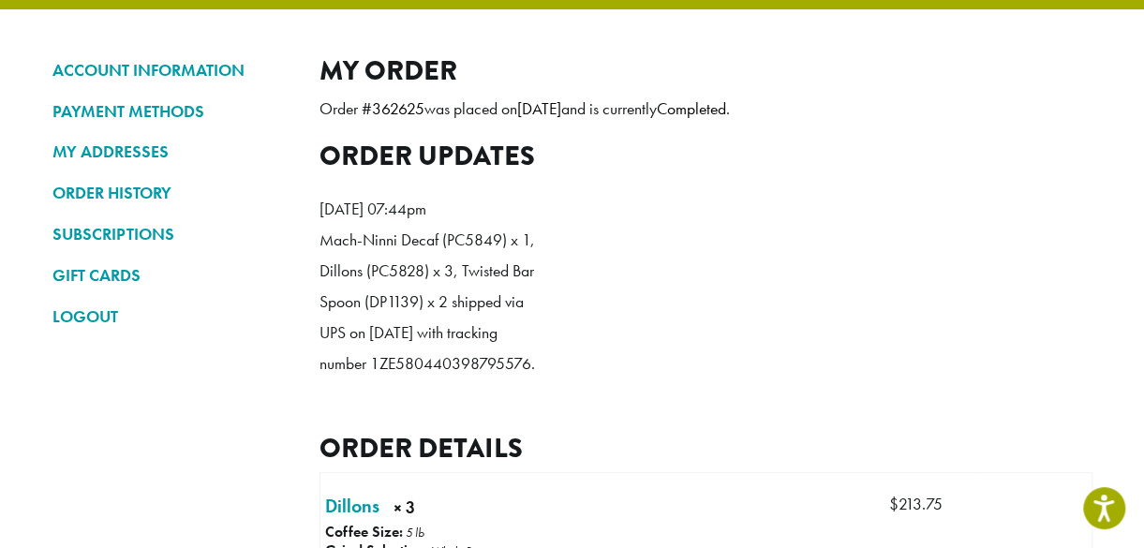
scroll to position [75, 0]
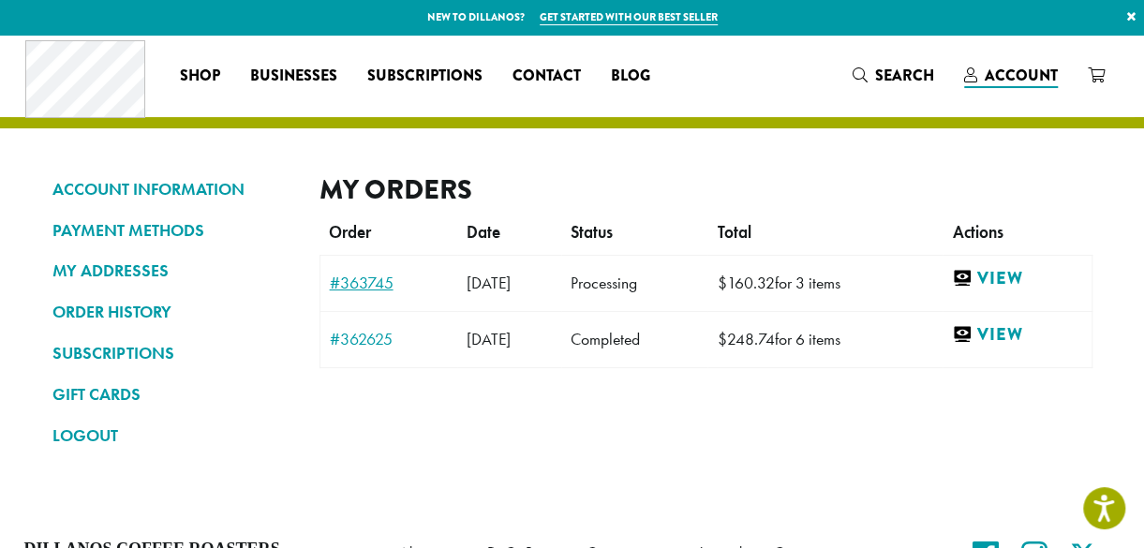
click at [374, 279] on link "#363745" at bounding box center [389, 282] width 119 height 17
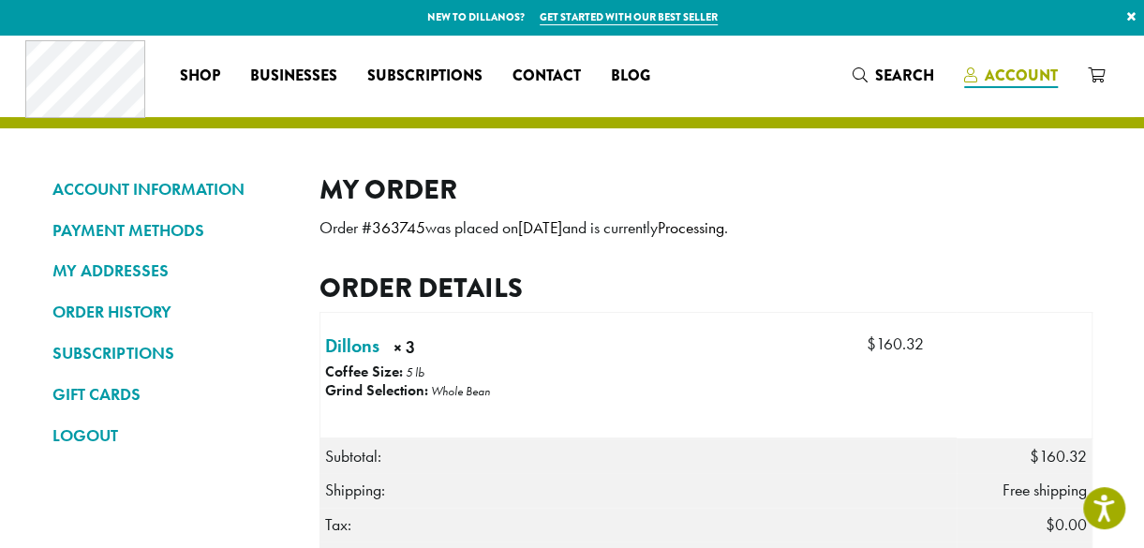
click at [1021, 78] on span "Account" at bounding box center [1020, 76] width 73 height 22
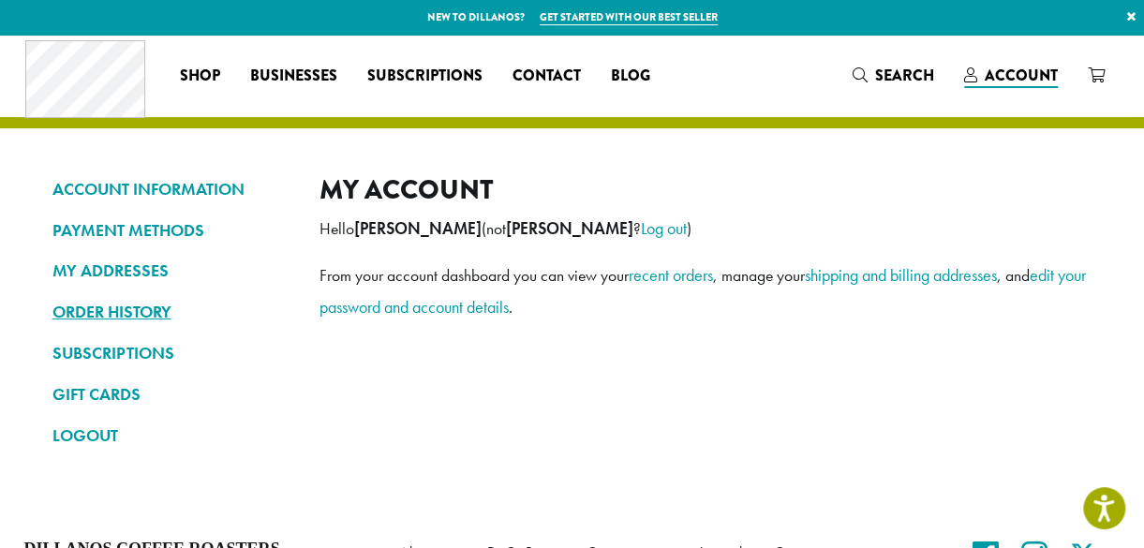
click at [106, 314] on link "ORDER HISTORY" at bounding box center [171, 312] width 239 height 32
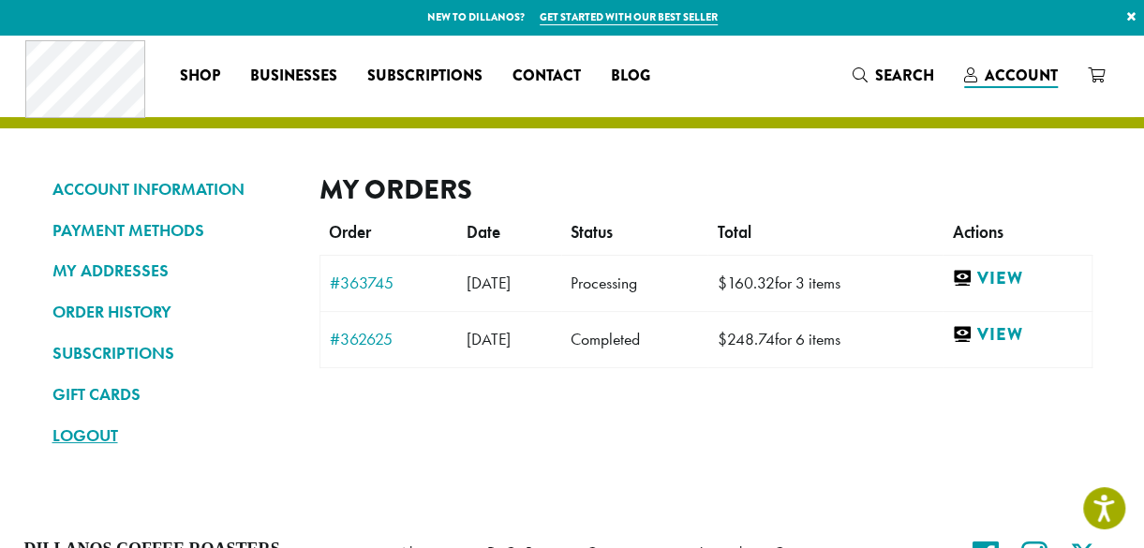
click at [91, 432] on link "LOGOUT" at bounding box center [171, 436] width 239 height 32
